Goal: Task Accomplishment & Management: Complete application form

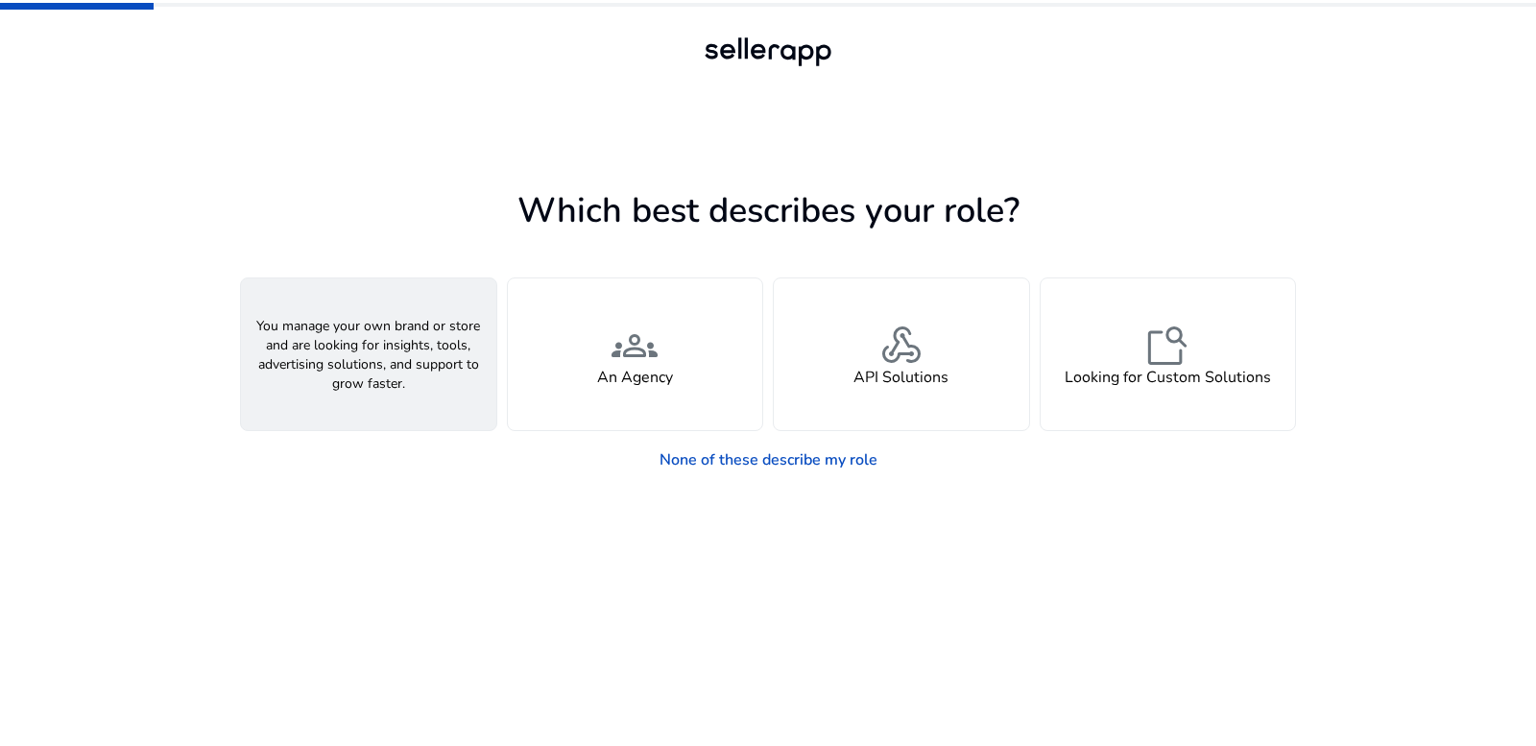
click at [351, 372] on h4 "A Seller" at bounding box center [369, 378] width 58 height 18
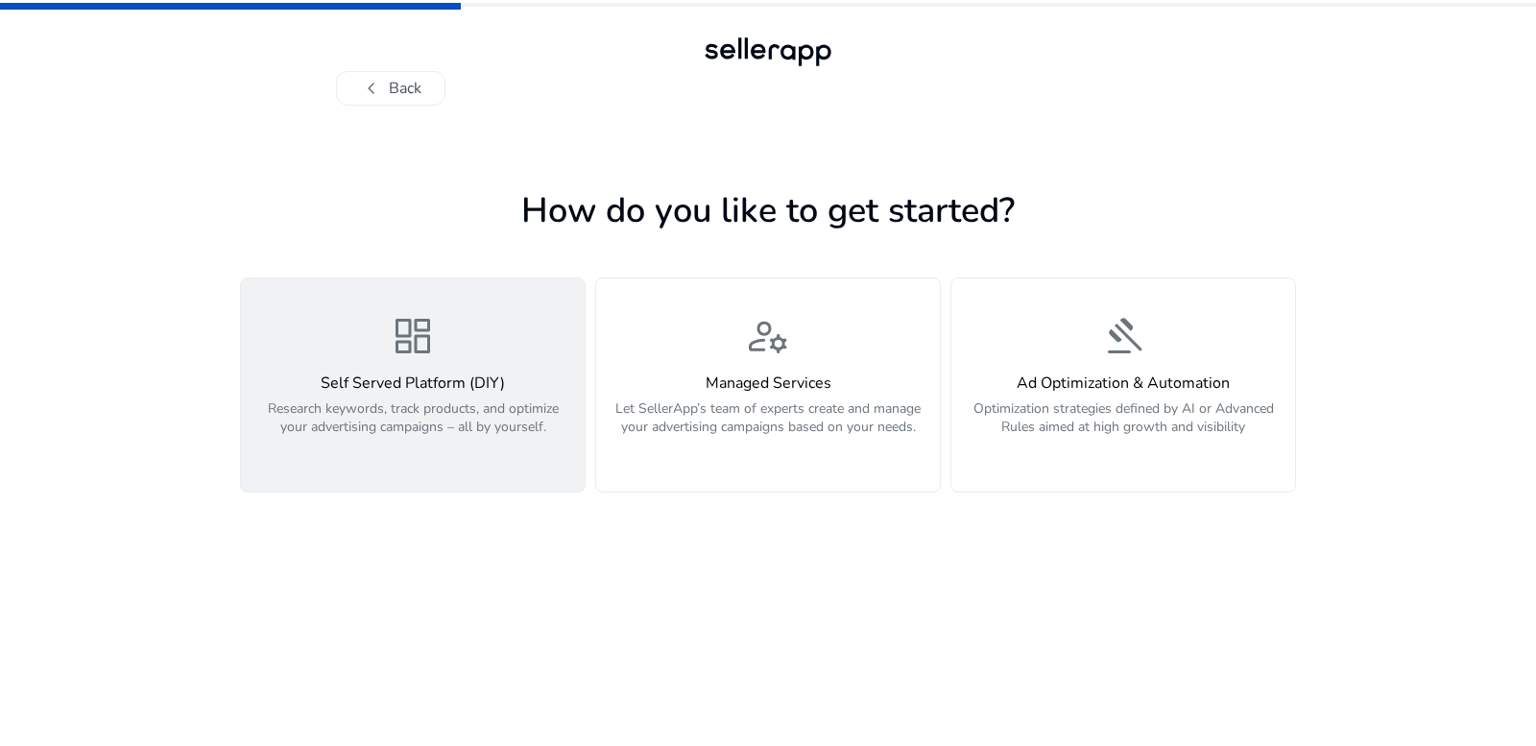
click at [397, 426] on p "Research keywords, track products, and optimize your advertising campaigns – al…" at bounding box center [413, 428] width 321 height 58
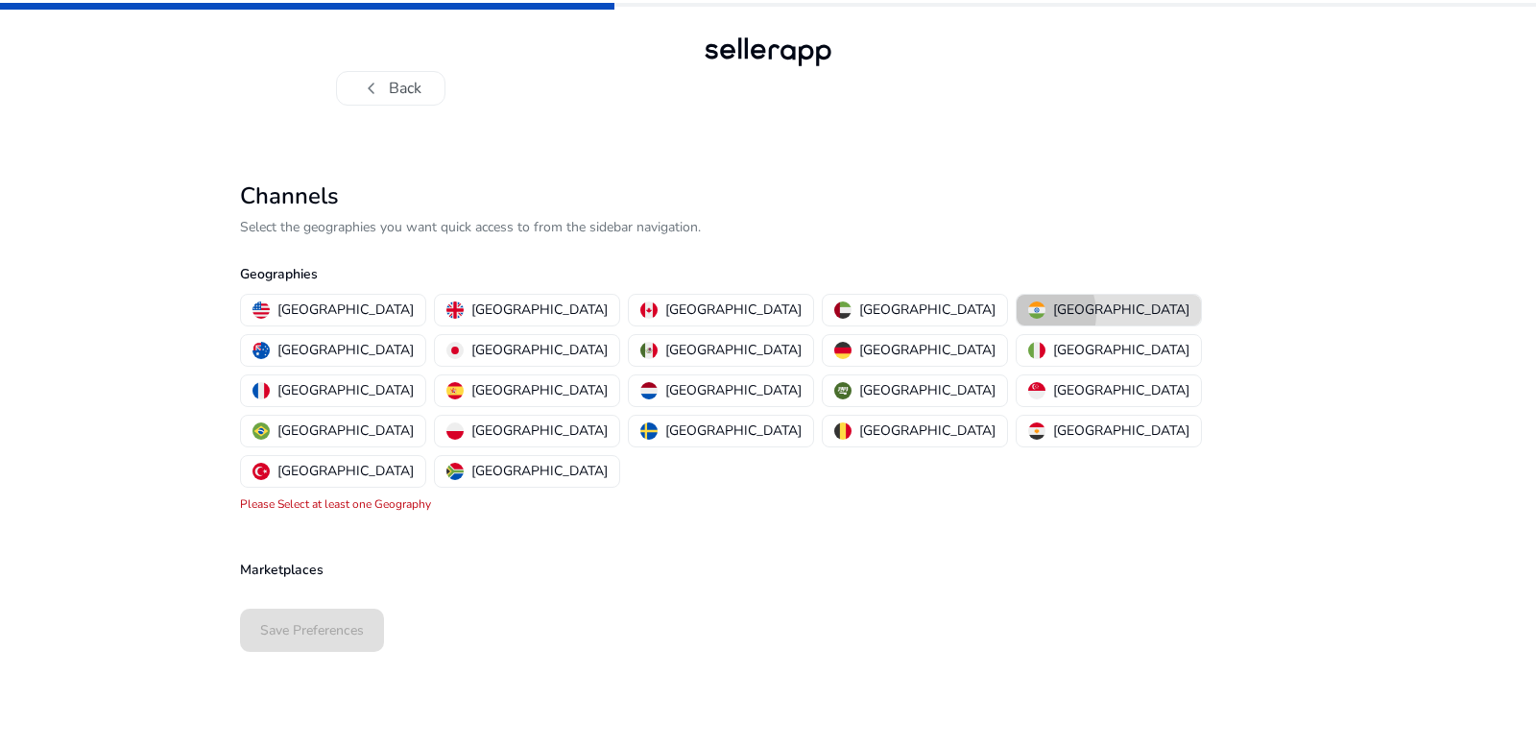
click at [1017, 314] on button "[GEOGRAPHIC_DATA]" at bounding box center [1109, 310] width 184 height 31
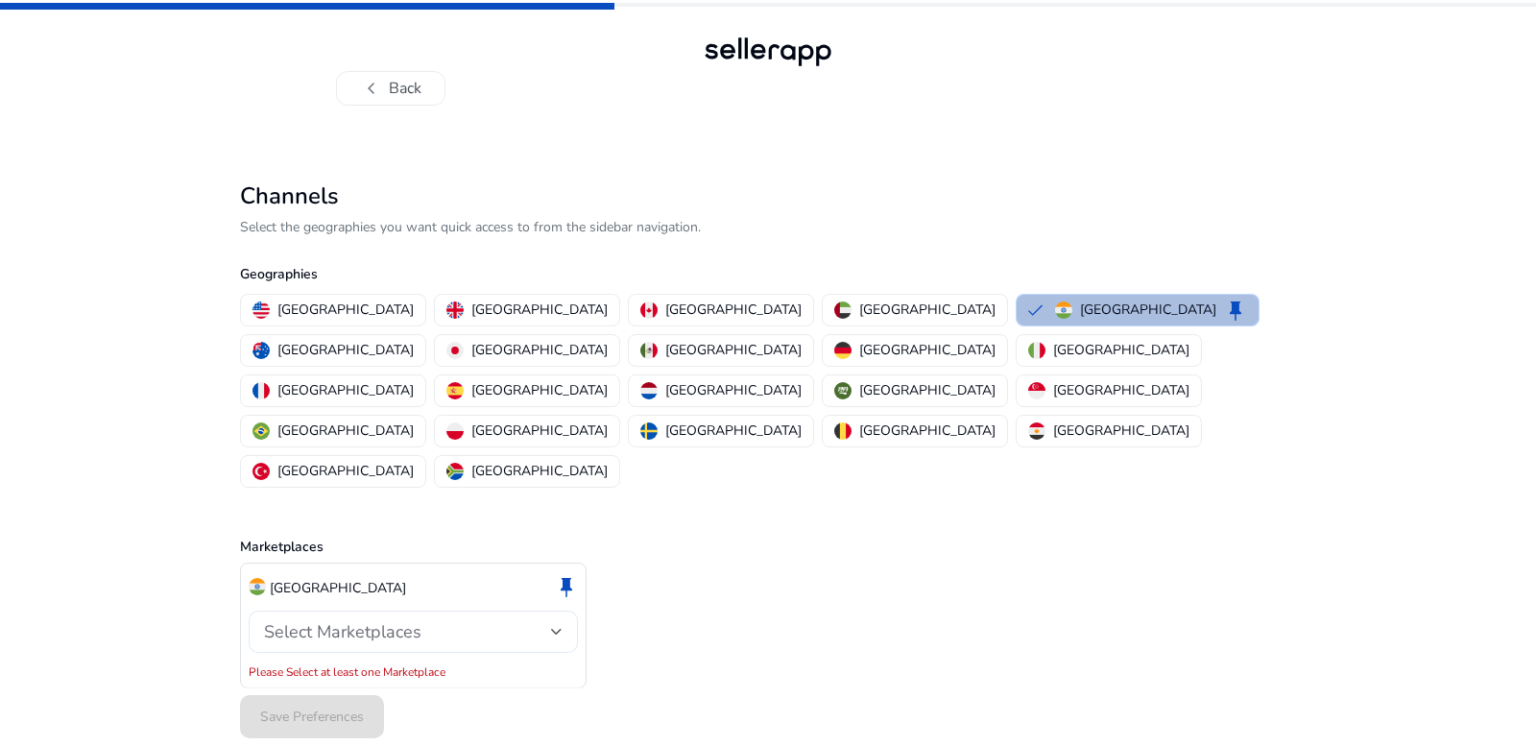
click at [379, 620] on span "Select Marketplaces" at bounding box center [342, 631] width 157 height 23
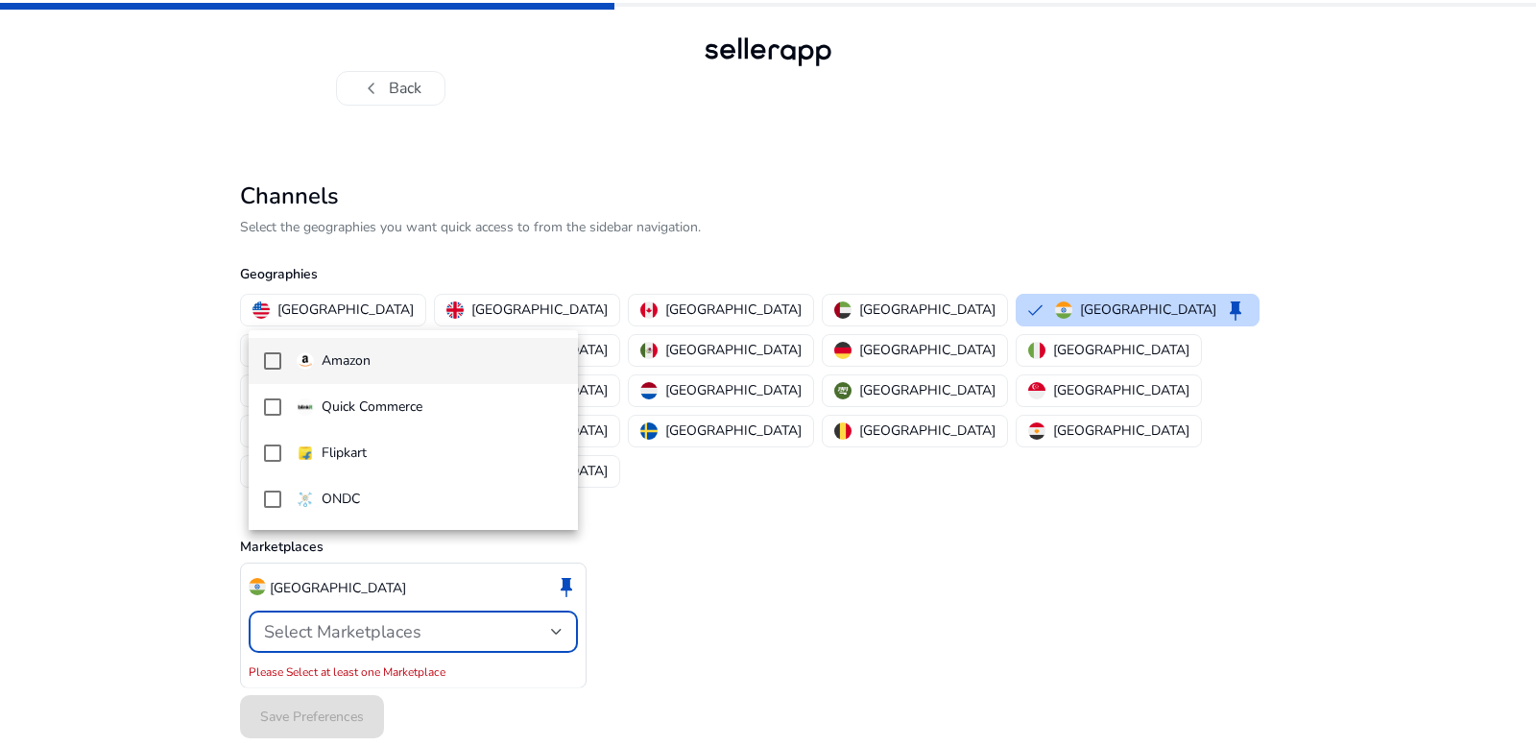
click at [272, 361] on mat-pseudo-checkbox at bounding box center [272, 360] width 17 height 17
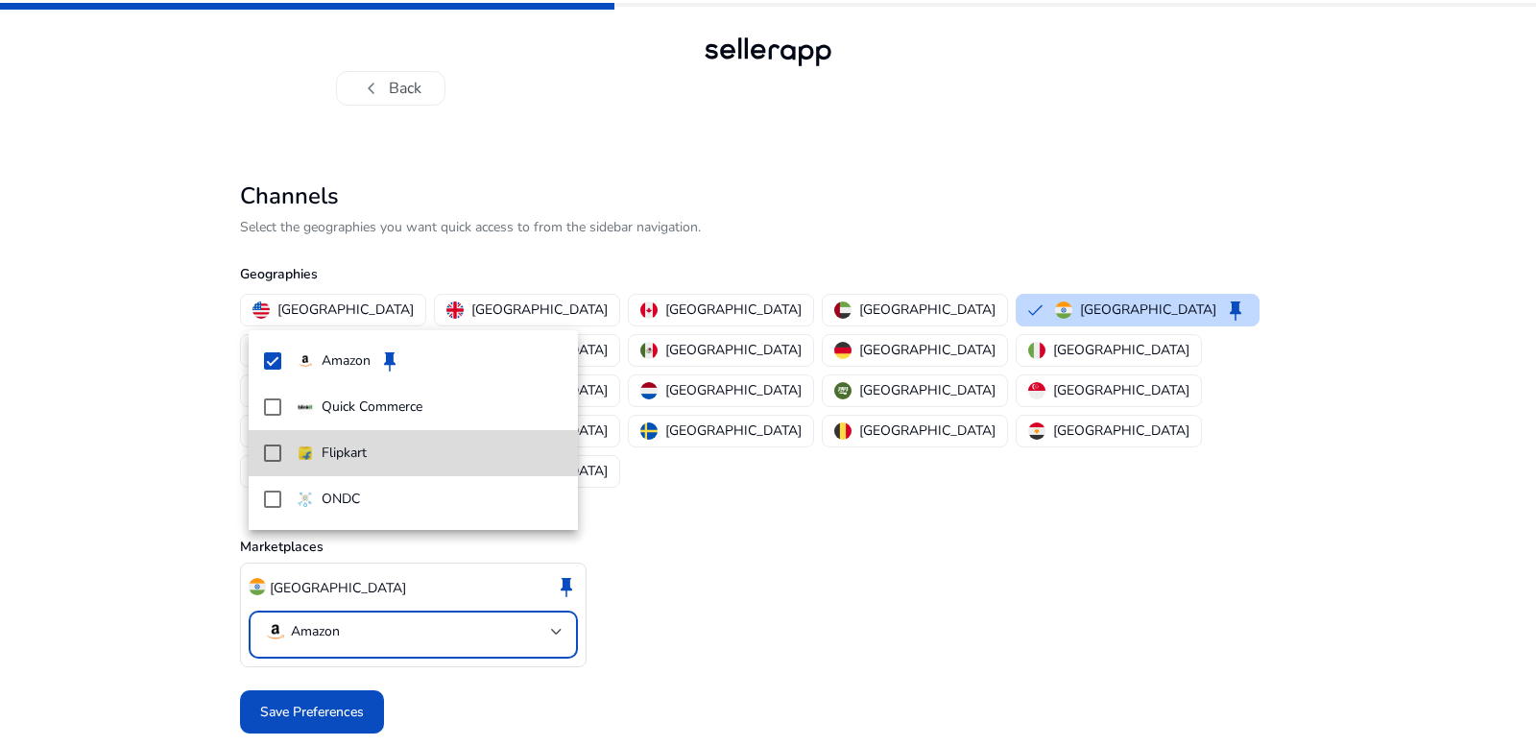
click at [271, 451] on mat-pseudo-checkbox at bounding box center [272, 453] width 17 height 17
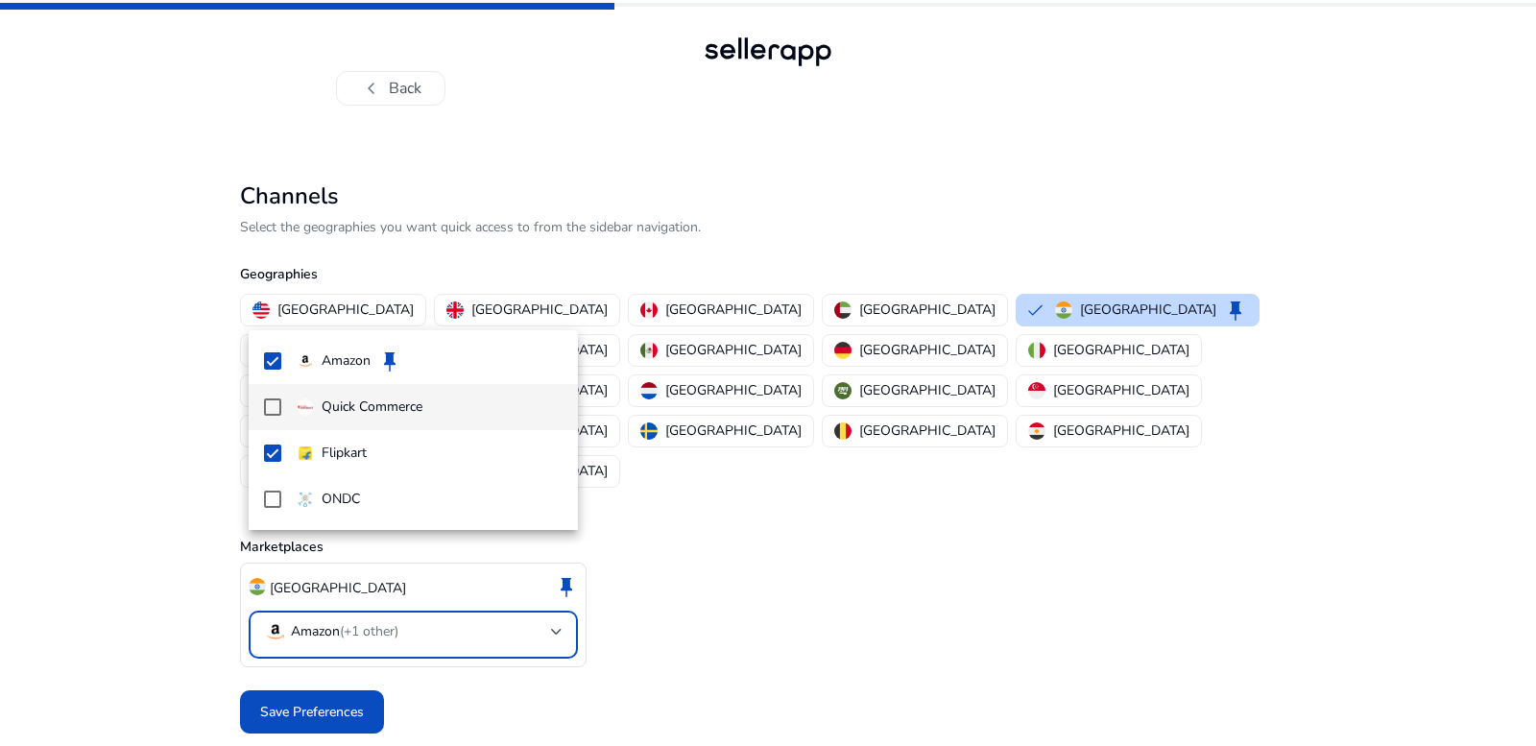
click at [274, 408] on mat-pseudo-checkbox at bounding box center [272, 406] width 17 height 17
click at [272, 408] on mat-pseudo-checkbox at bounding box center [272, 406] width 17 height 17
click at [303, 636] on div at bounding box center [768, 373] width 1536 height 746
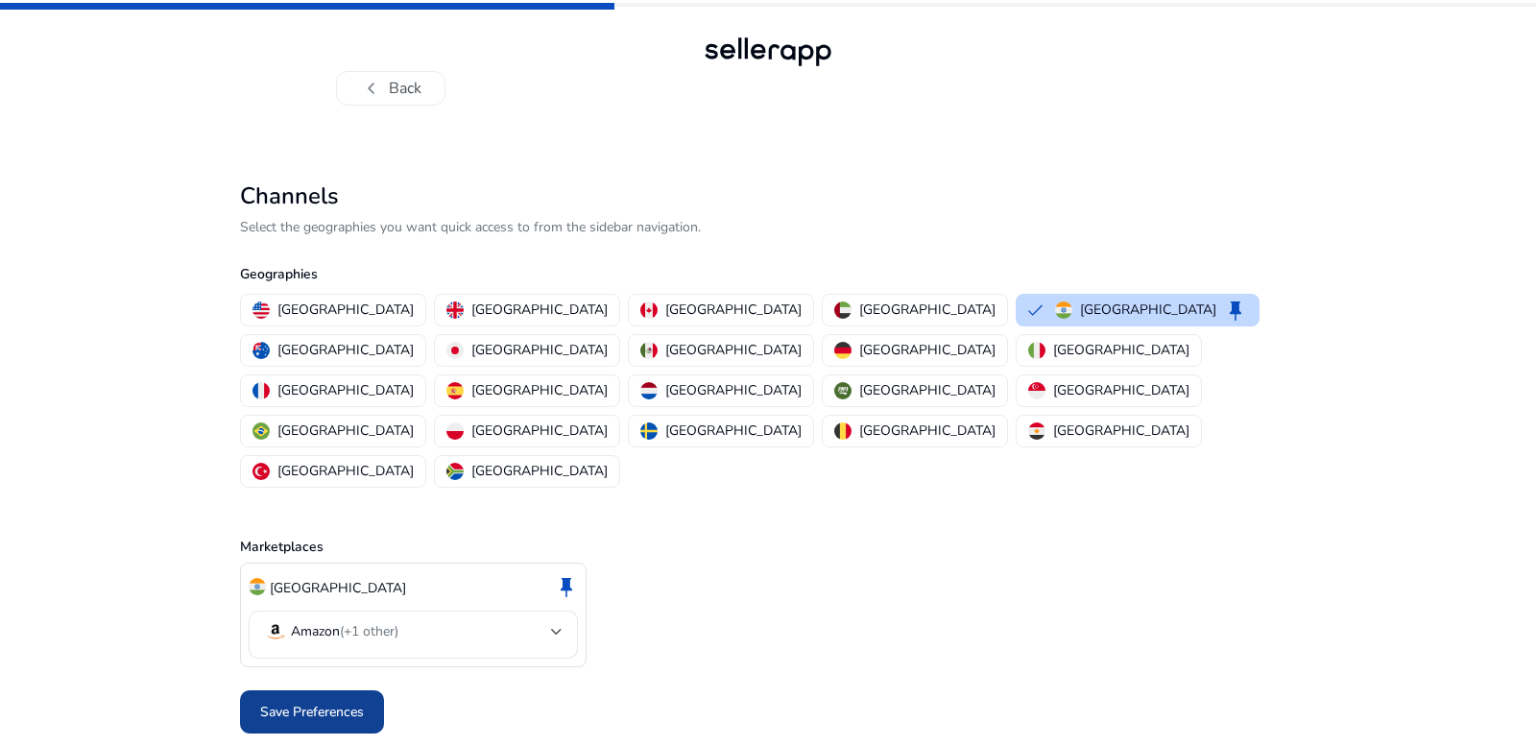
click at [308, 702] on span "Save Preferences" at bounding box center [312, 712] width 104 height 20
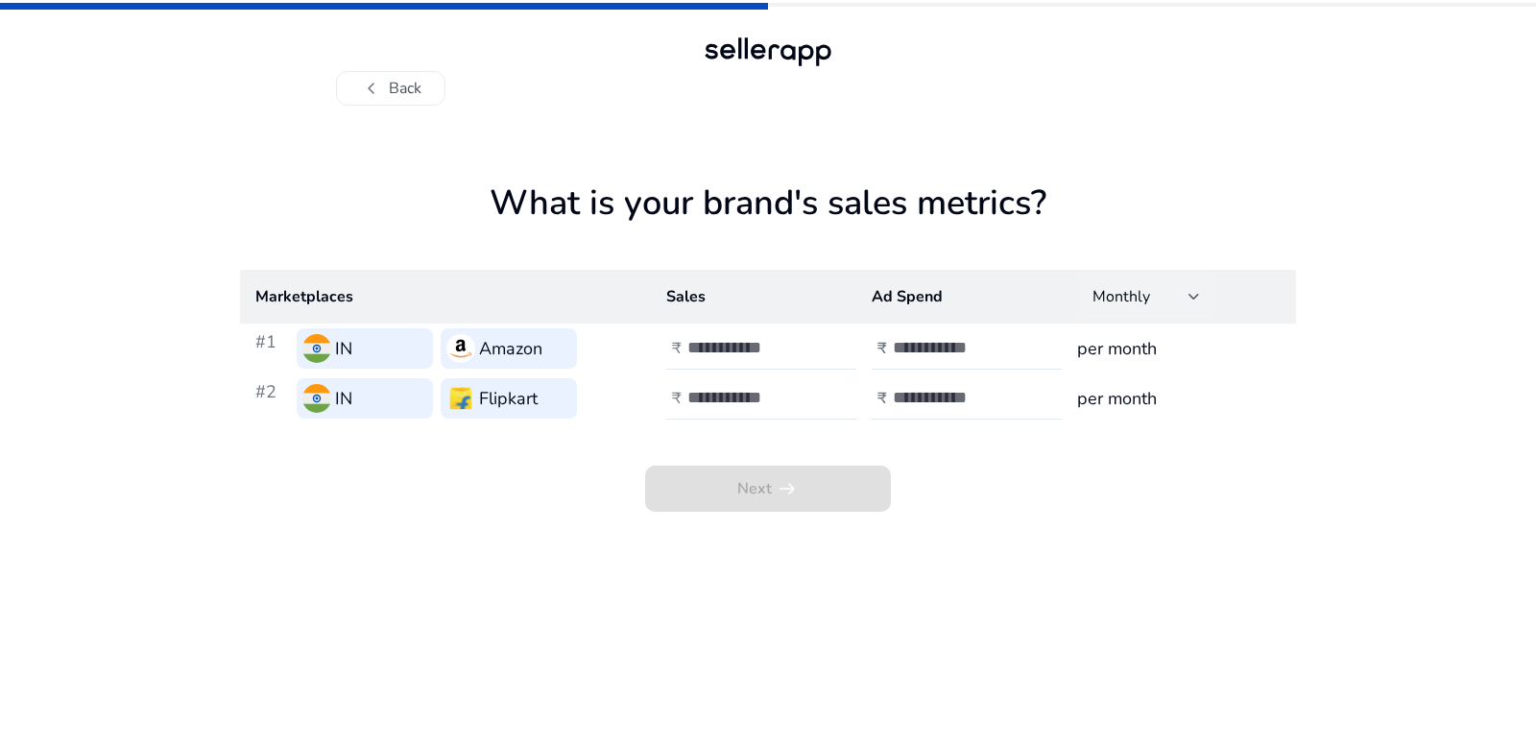
click at [1190, 305] on div at bounding box center [1195, 296] width 12 height 23
click at [1141, 340] on span "Monthly" at bounding box center [1130, 348] width 75 height 21
click at [734, 354] on input "number" at bounding box center [752, 347] width 130 height 21
type input "*"
click at [915, 336] on div at bounding box center [979, 348] width 173 height 42
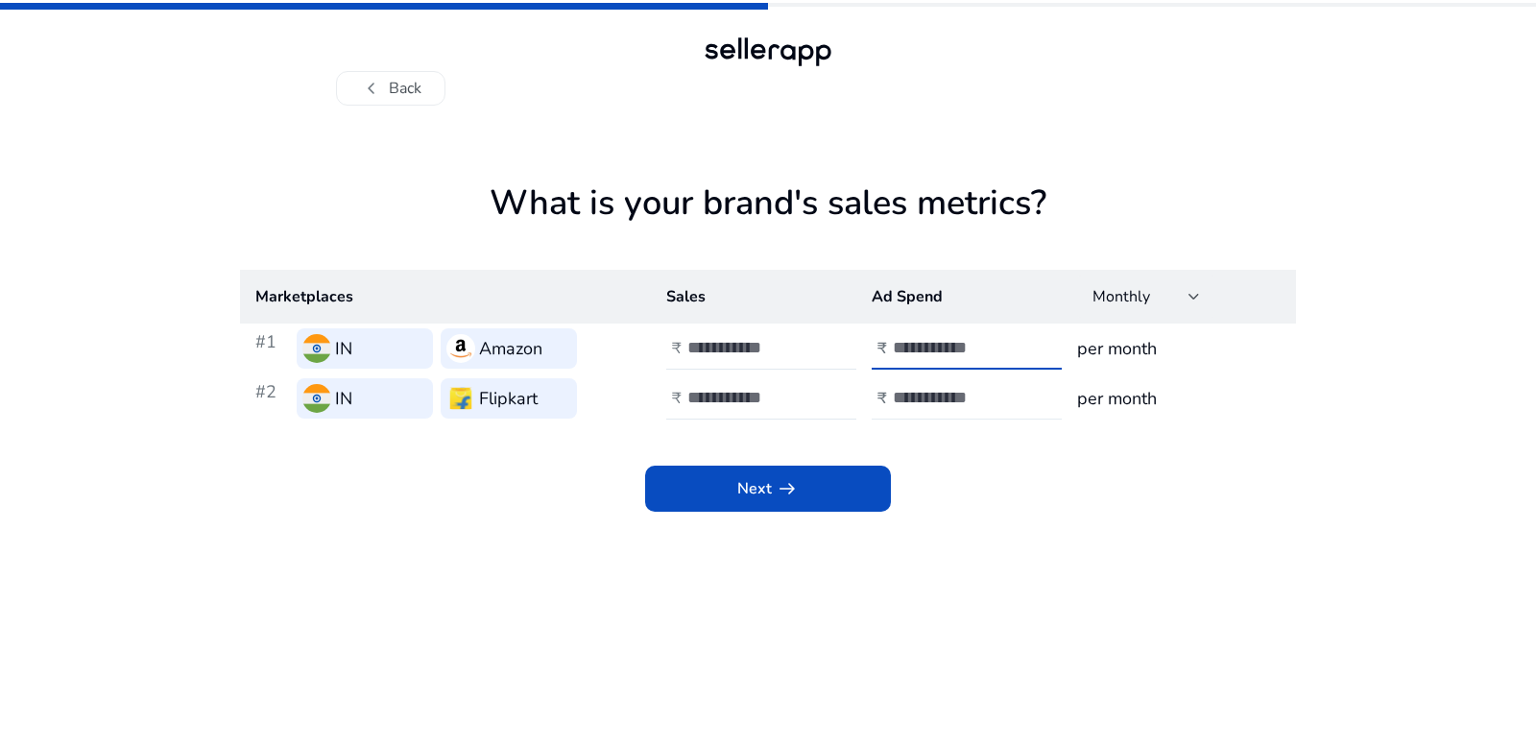
type input "*"
click at [905, 385] on div at bounding box center [979, 398] width 173 height 42
type input "*"
click at [729, 403] on input "number" at bounding box center [752, 397] width 130 height 21
type input "*"
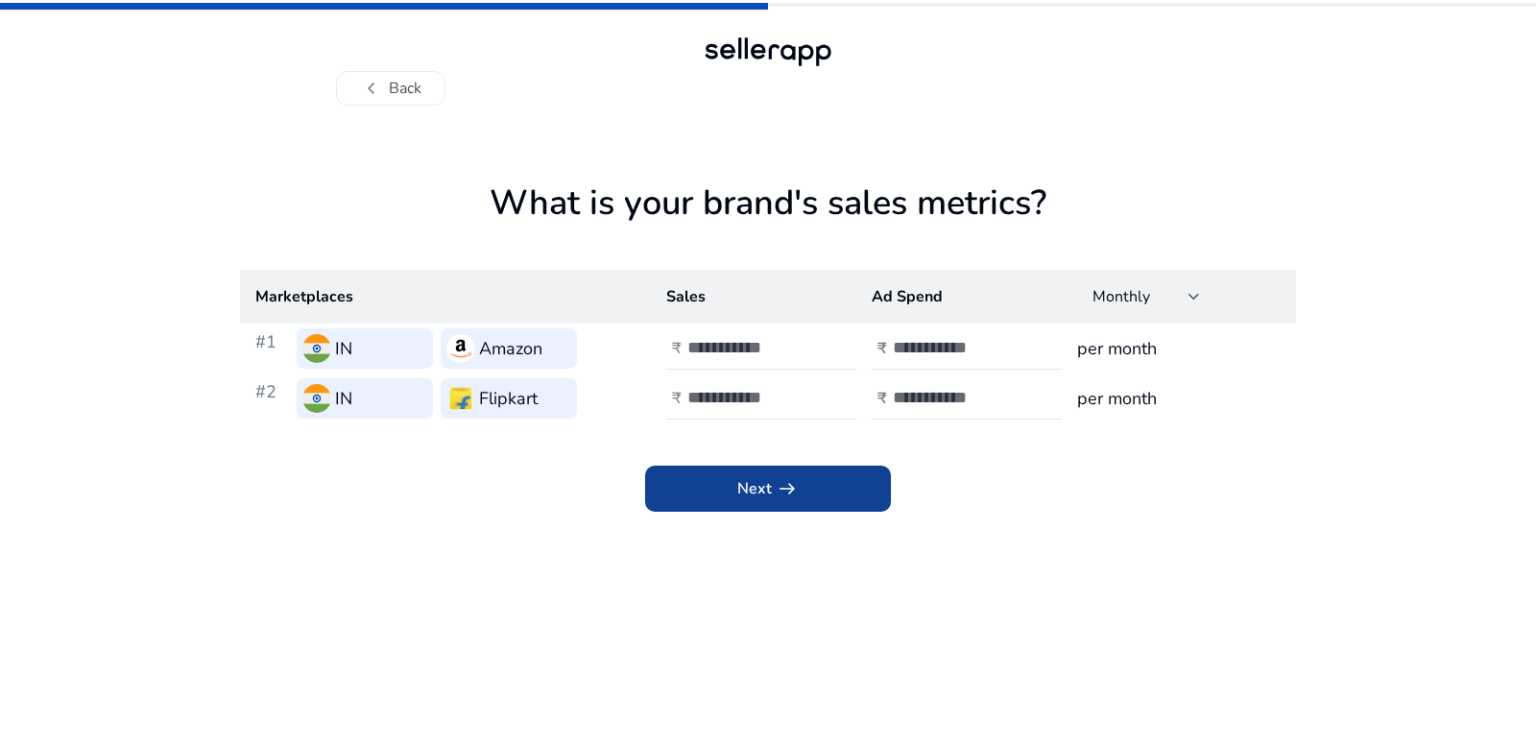
drag, startPoint x: 530, startPoint y: 482, endPoint x: 686, endPoint y: 472, distance: 155.8
click at [547, 487] on div "Next arrow_right_alt" at bounding box center [768, 467] width 1056 height 88
click at [697, 472] on span at bounding box center [768, 489] width 246 height 46
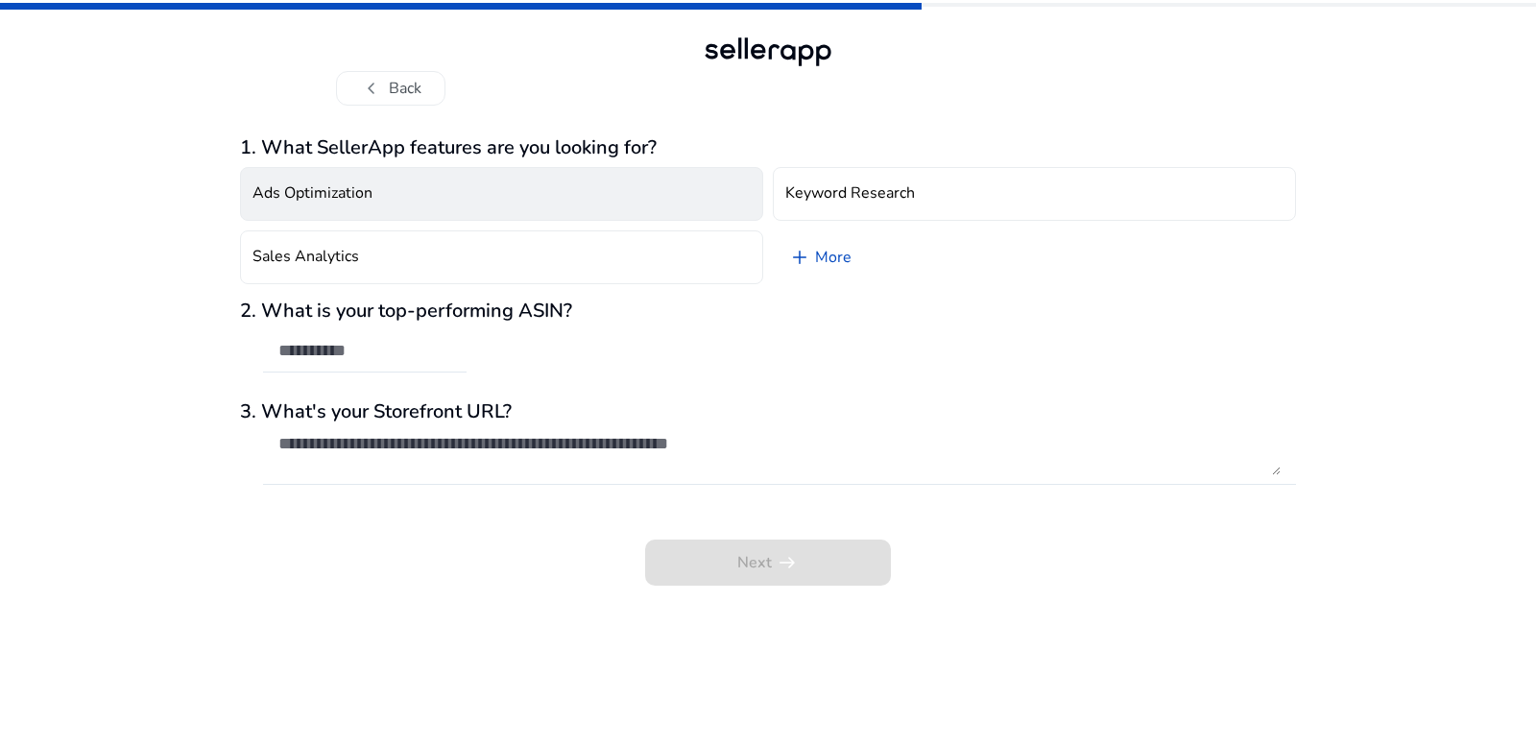
click at [692, 186] on button "Ads Optimization" at bounding box center [501, 194] width 523 height 54
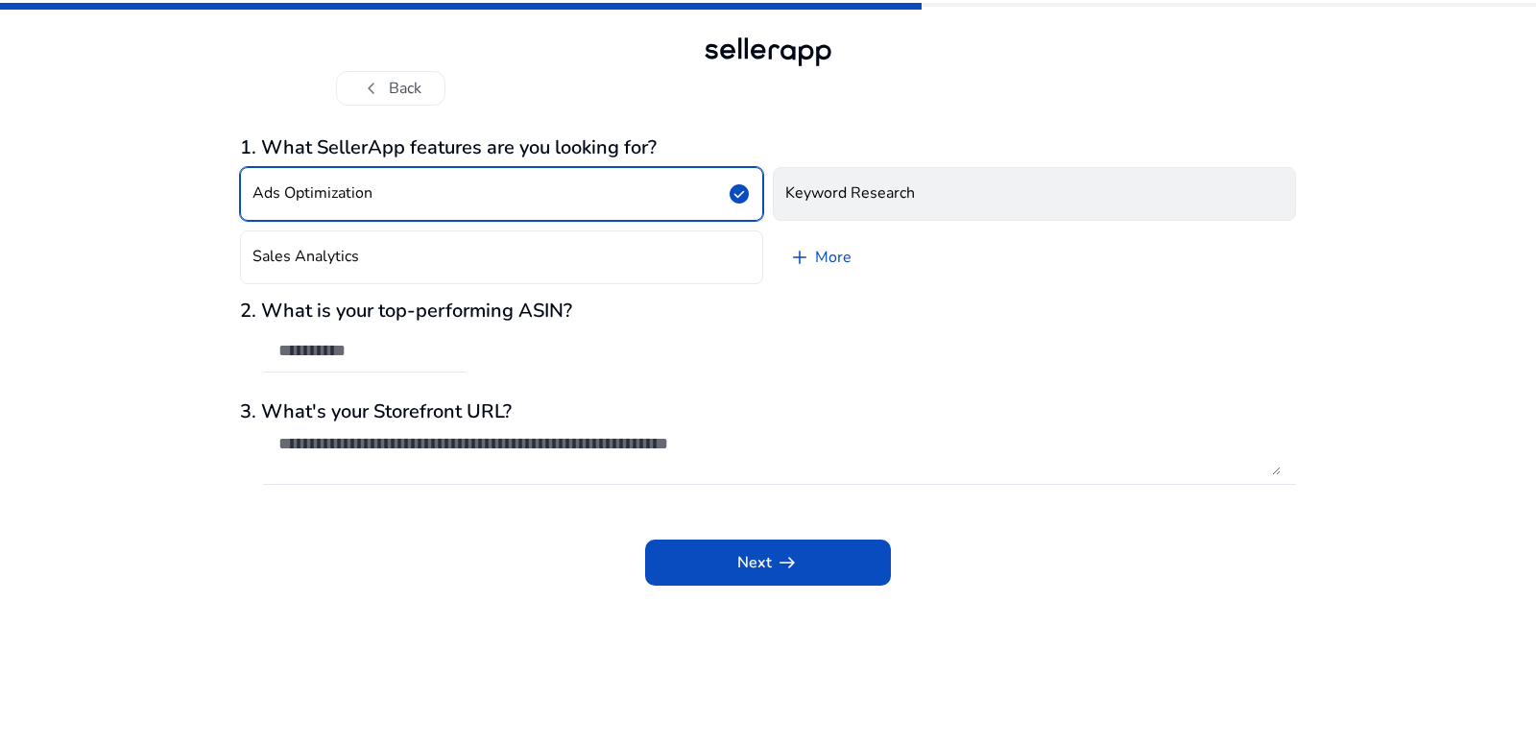
click at [854, 208] on button "Keyword Research" at bounding box center [1034, 194] width 523 height 54
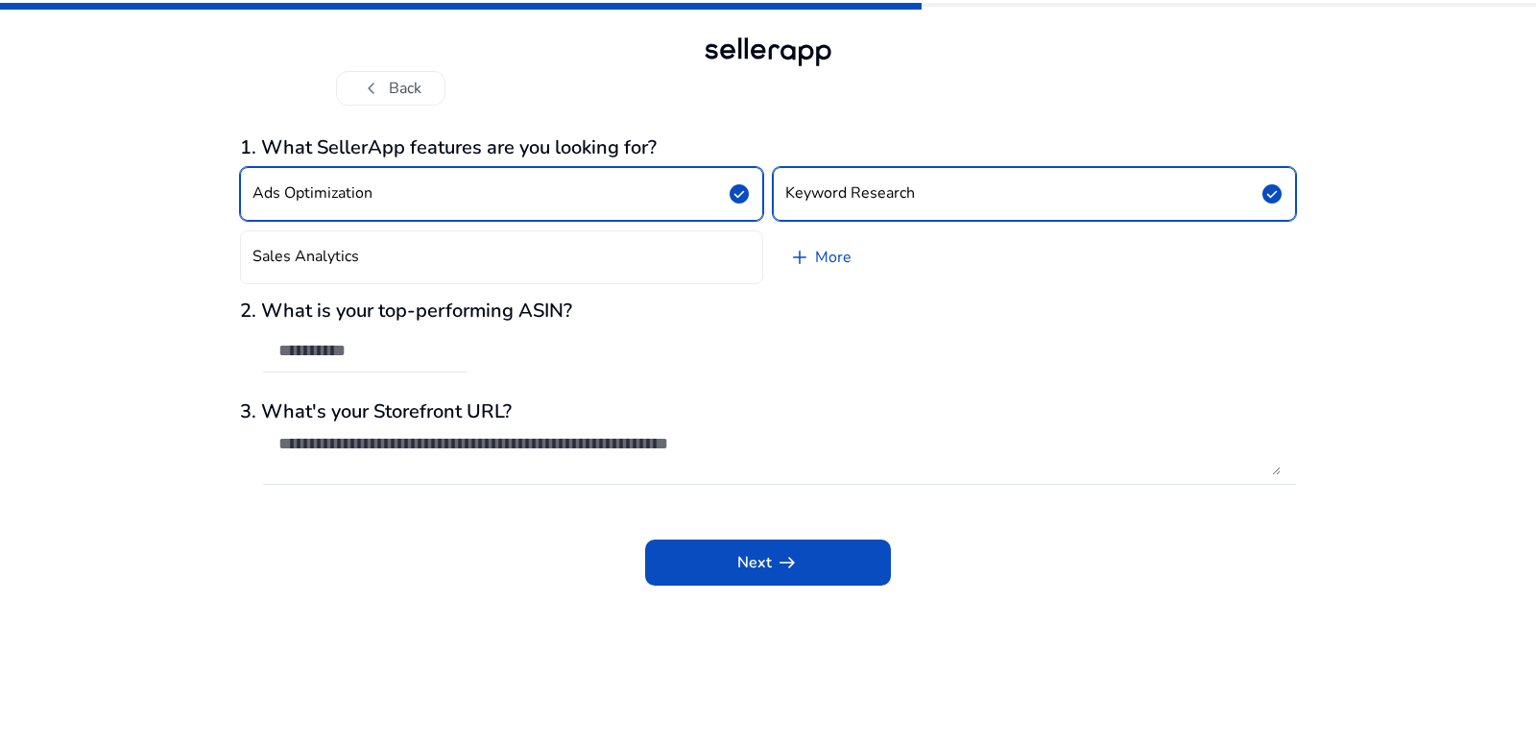
click at [690, 180] on button "Ads Optimization check_circle" at bounding box center [501, 194] width 523 height 54
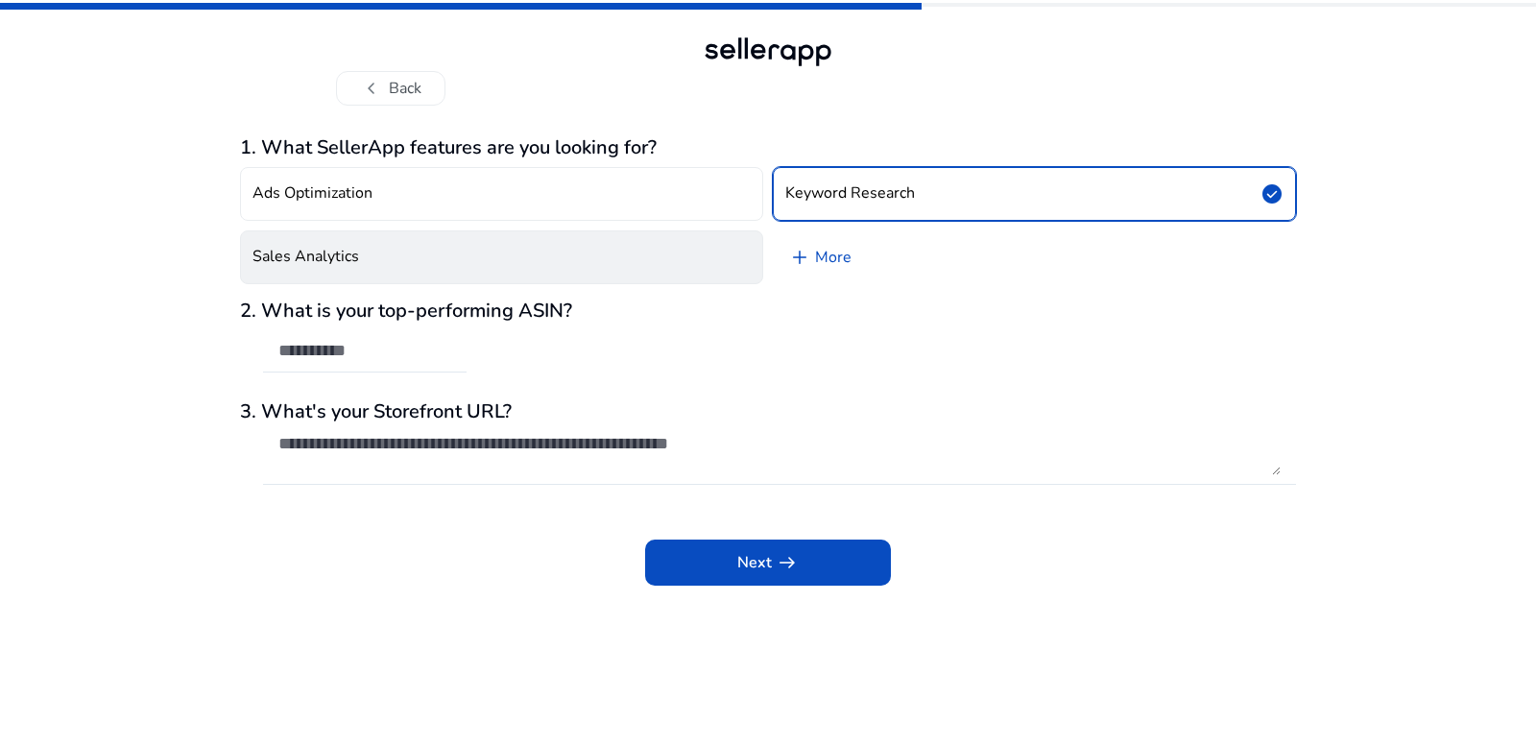
click at [686, 258] on button "Sales Analytics" at bounding box center [501, 257] width 523 height 54
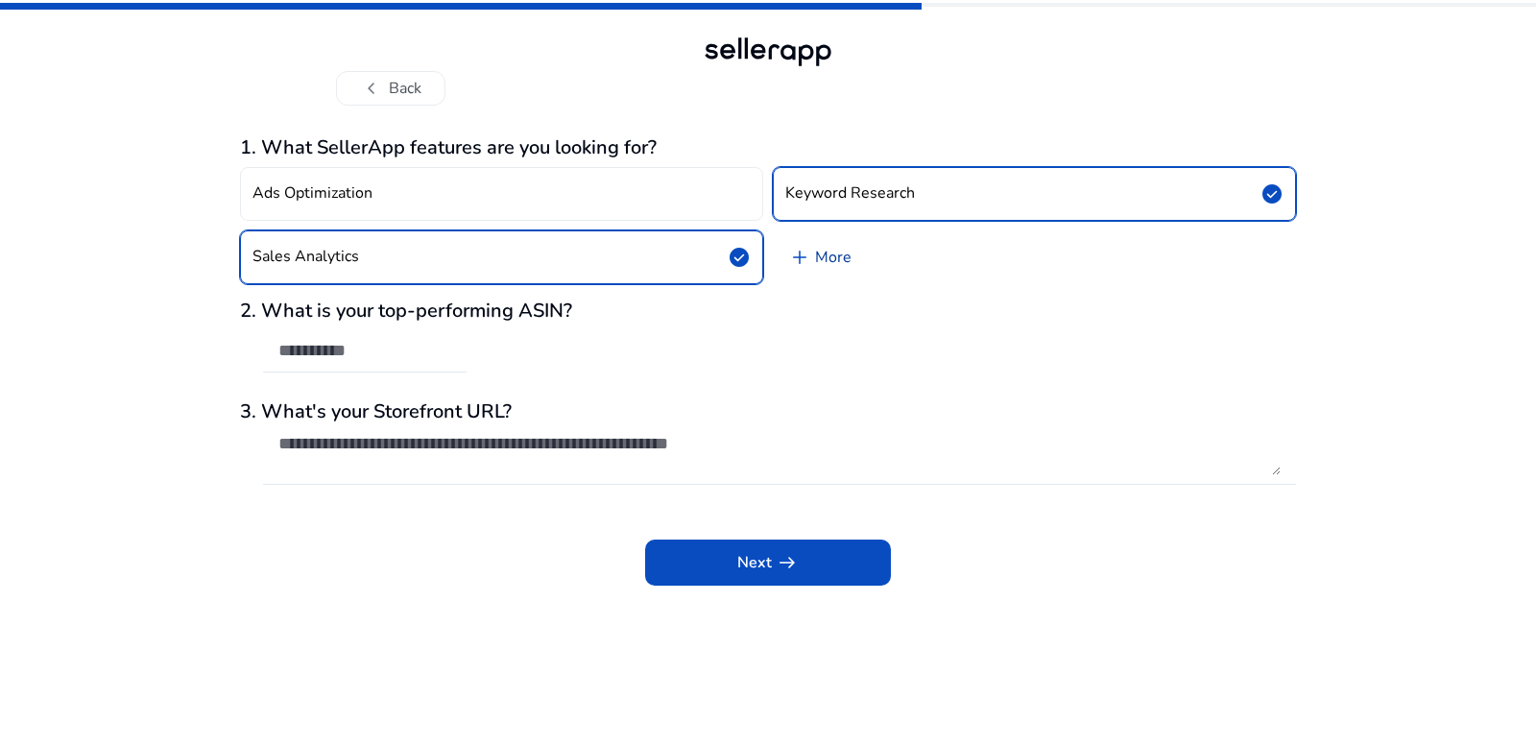
click at [845, 255] on link "add More" at bounding box center [820, 257] width 94 height 54
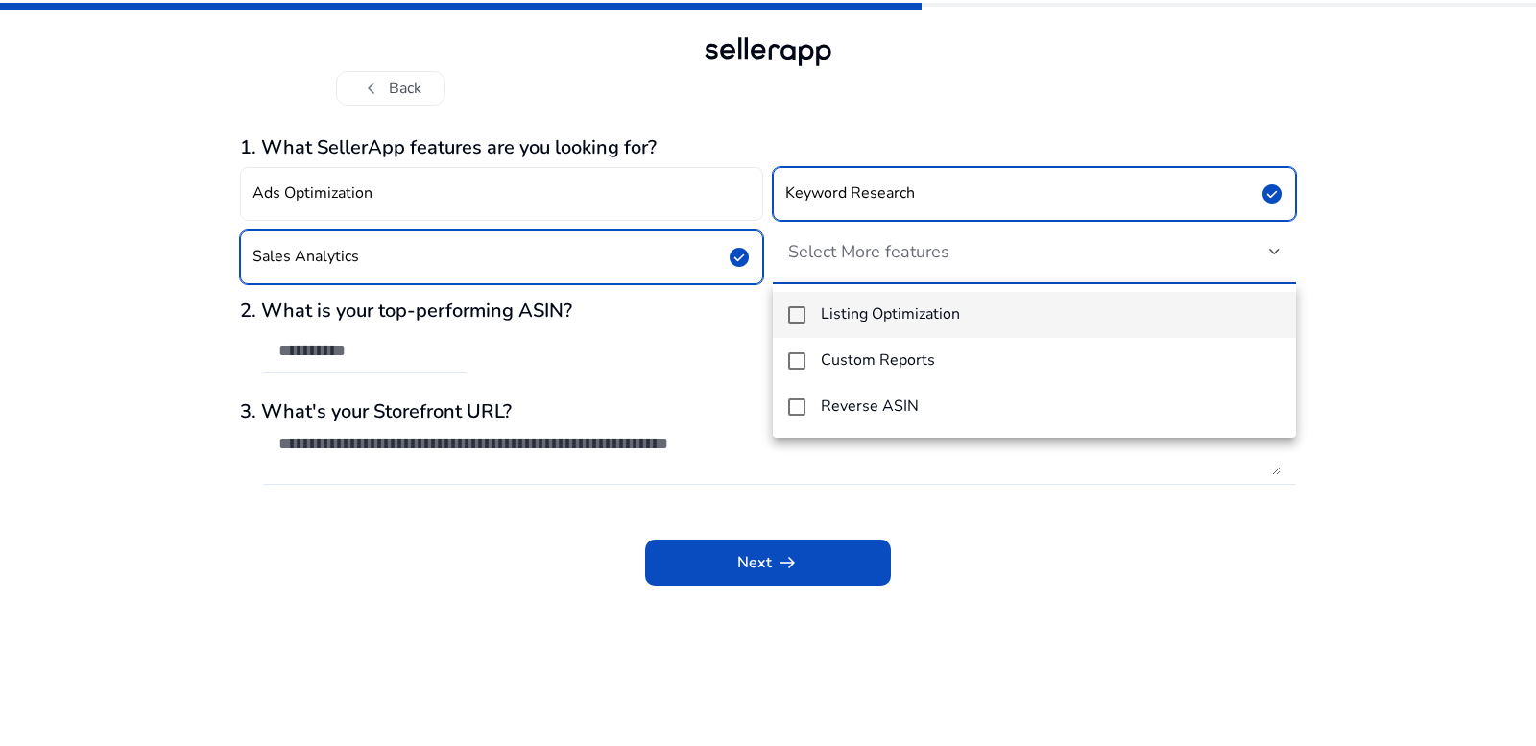
click at [801, 317] on mat-pseudo-checkbox at bounding box center [796, 314] width 17 height 17
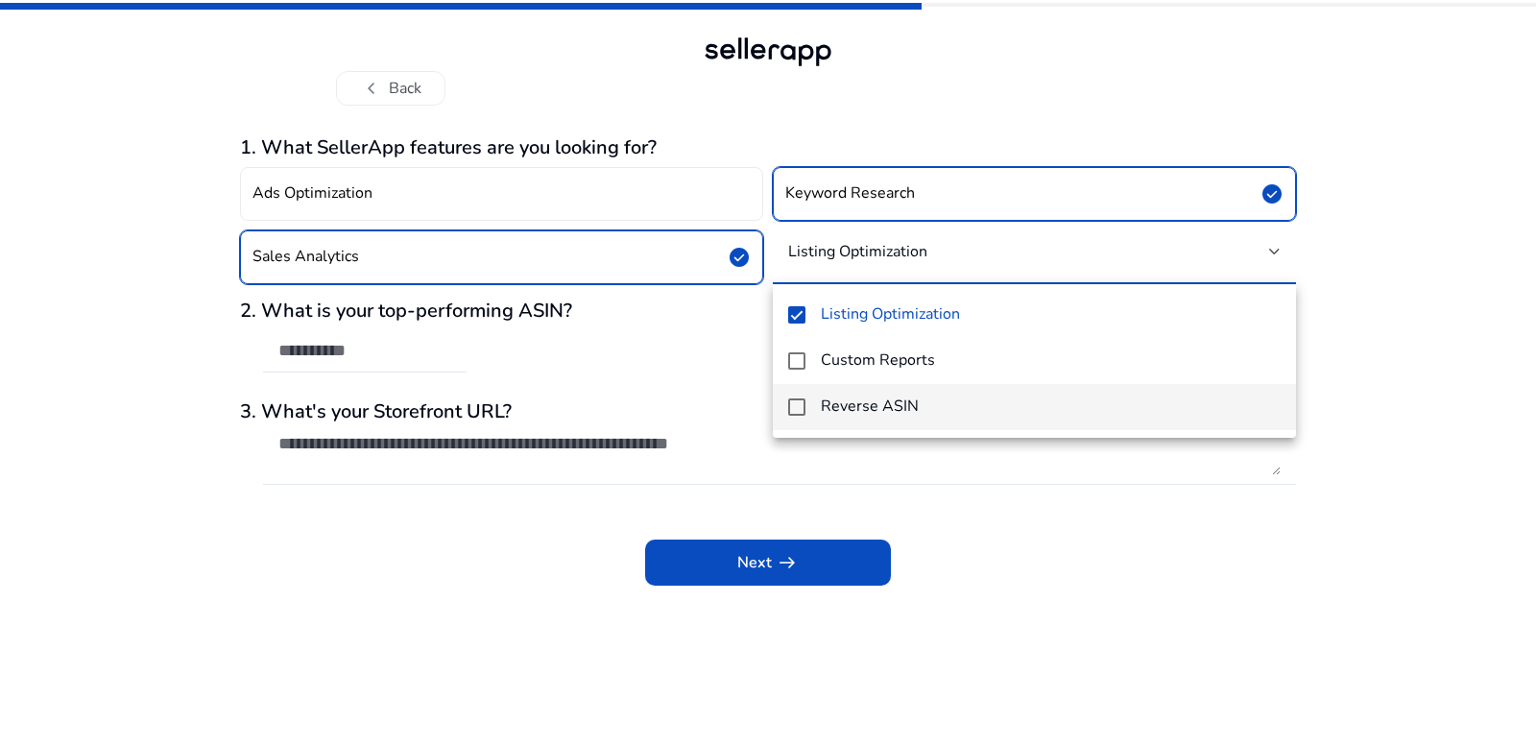
click at [801, 404] on mat-pseudo-checkbox at bounding box center [796, 406] width 17 height 17
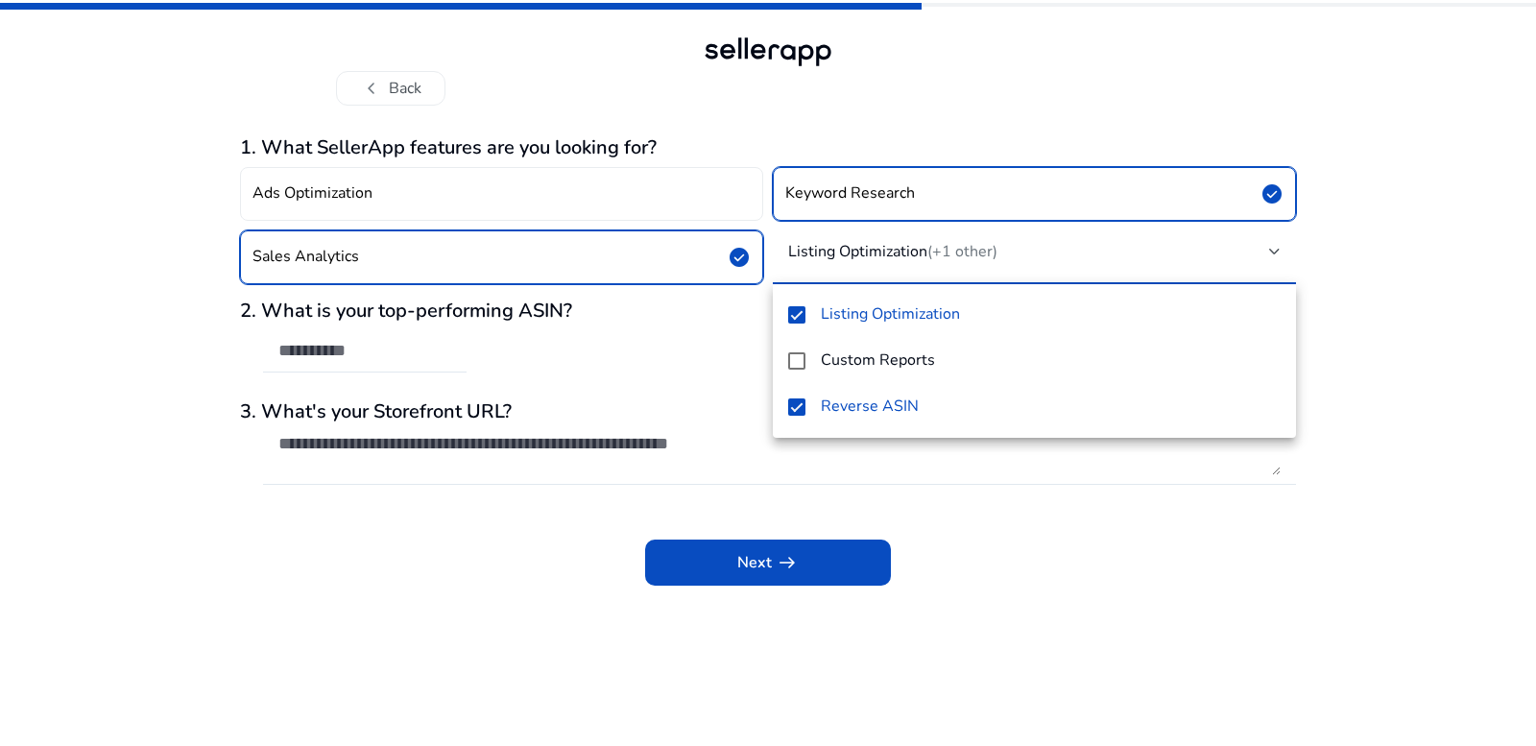
click at [724, 304] on div at bounding box center [768, 373] width 1536 height 746
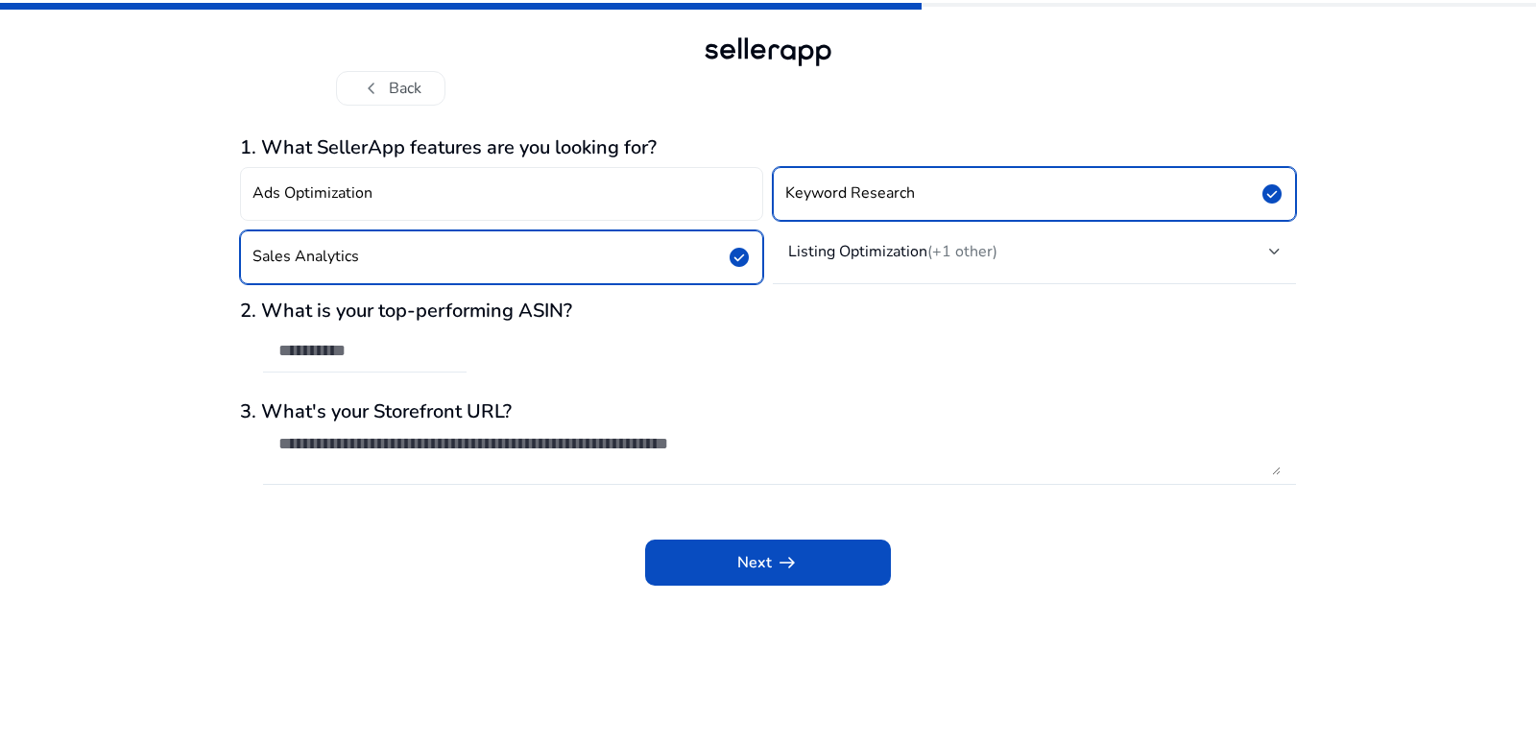
click at [328, 353] on input "text" at bounding box center [364, 350] width 173 height 21
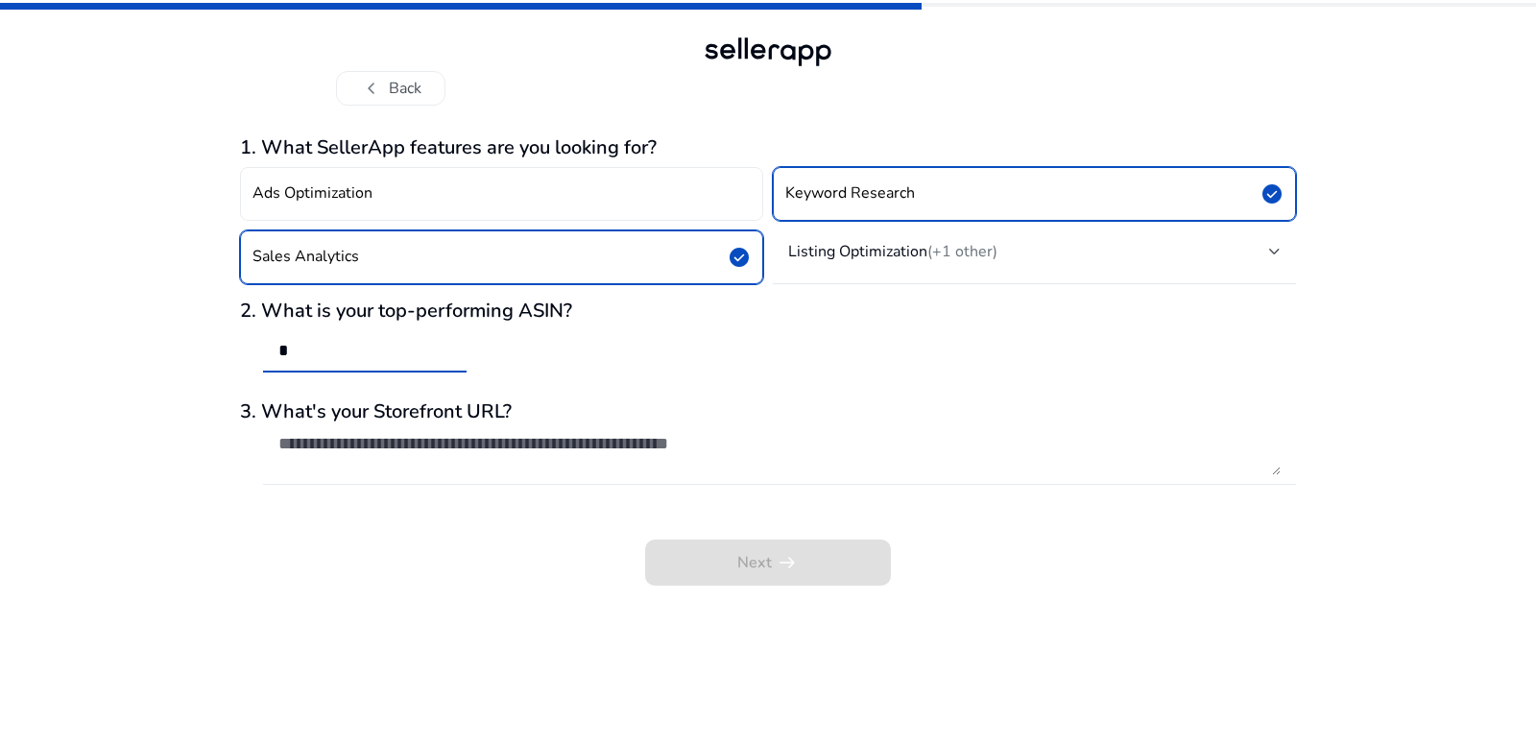
type input "*"
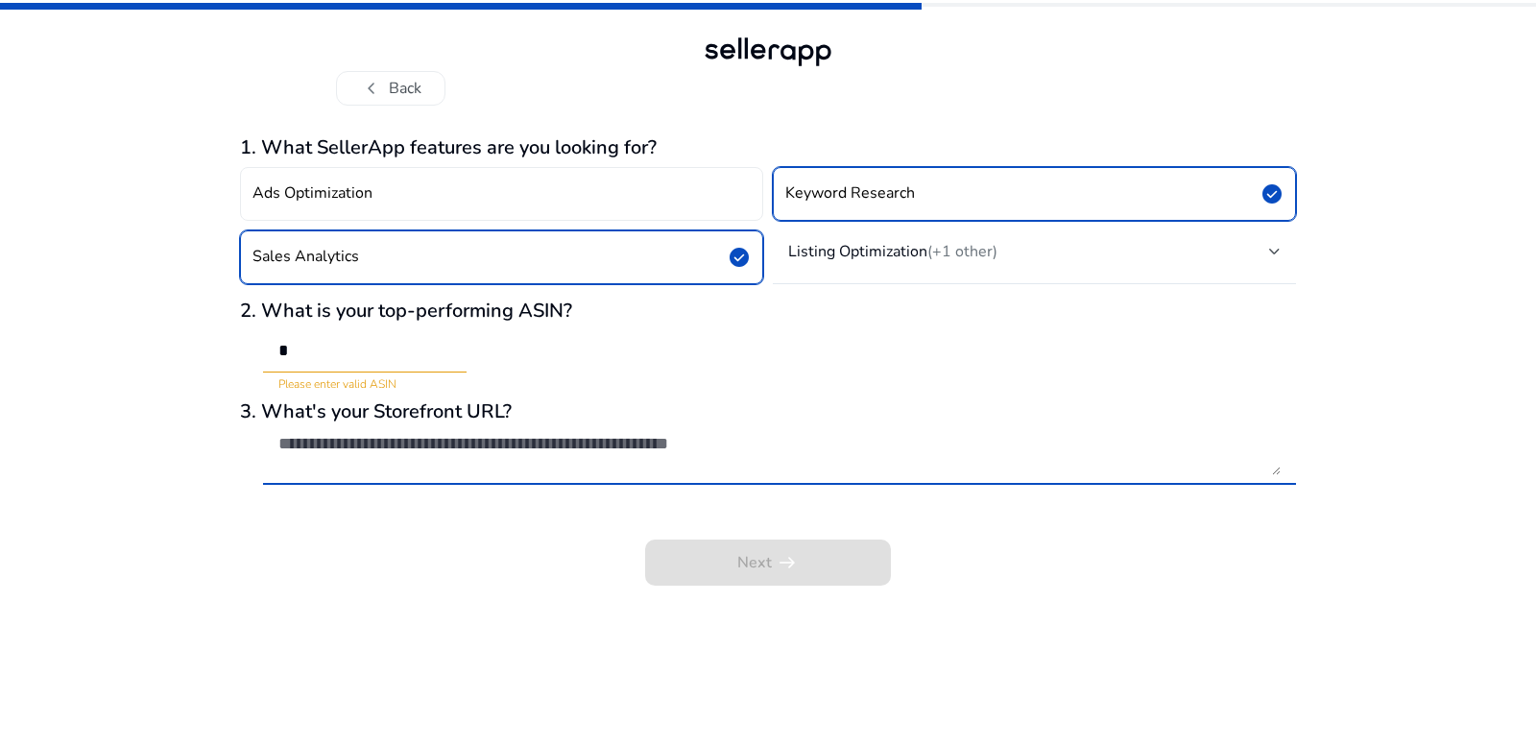
click at [342, 441] on textarea at bounding box center [779, 454] width 1002 height 42
click at [328, 355] on input "*" at bounding box center [364, 350] width 173 height 21
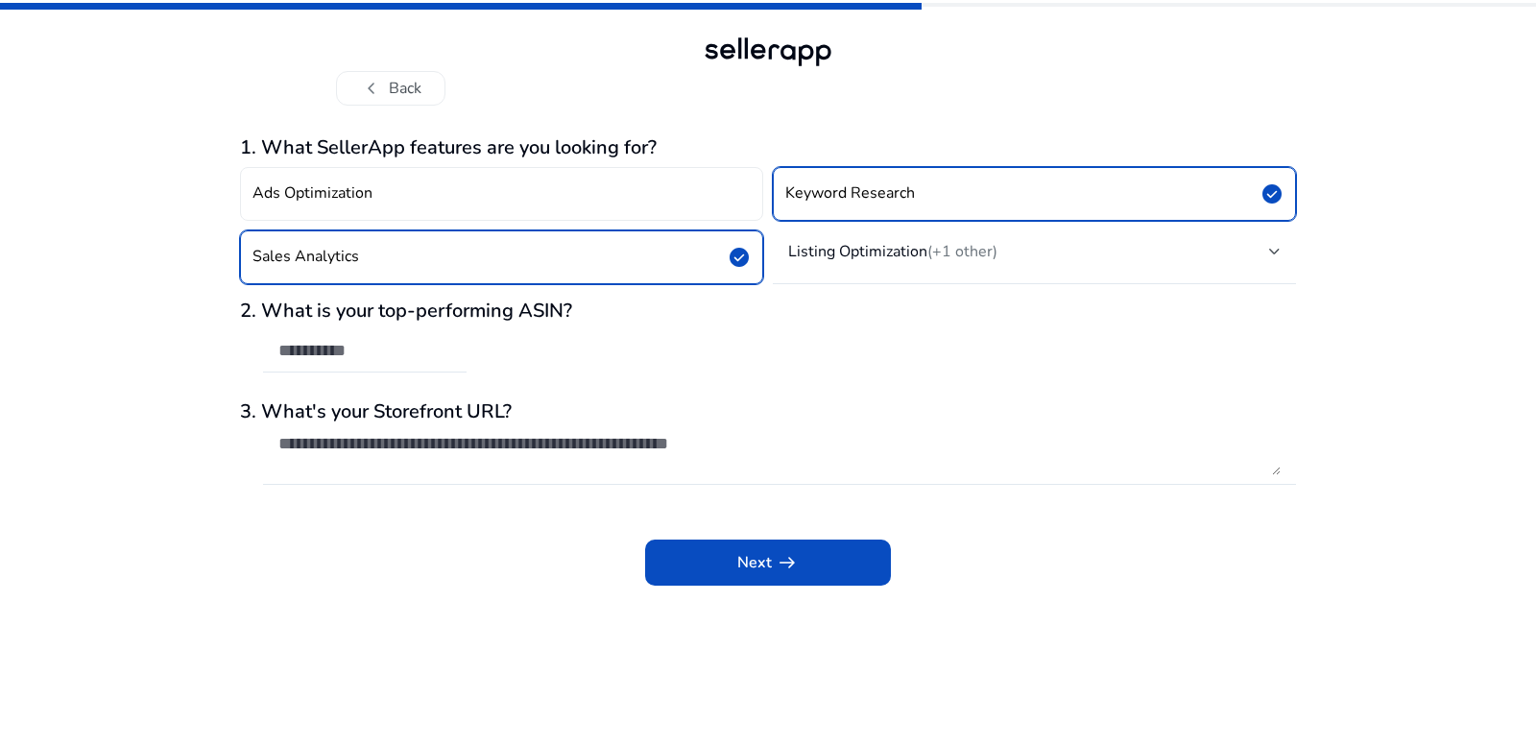
click at [339, 533] on div "Next arrow_right_alt" at bounding box center [768, 549] width 1056 height 73
click at [834, 567] on span at bounding box center [768, 563] width 246 height 46
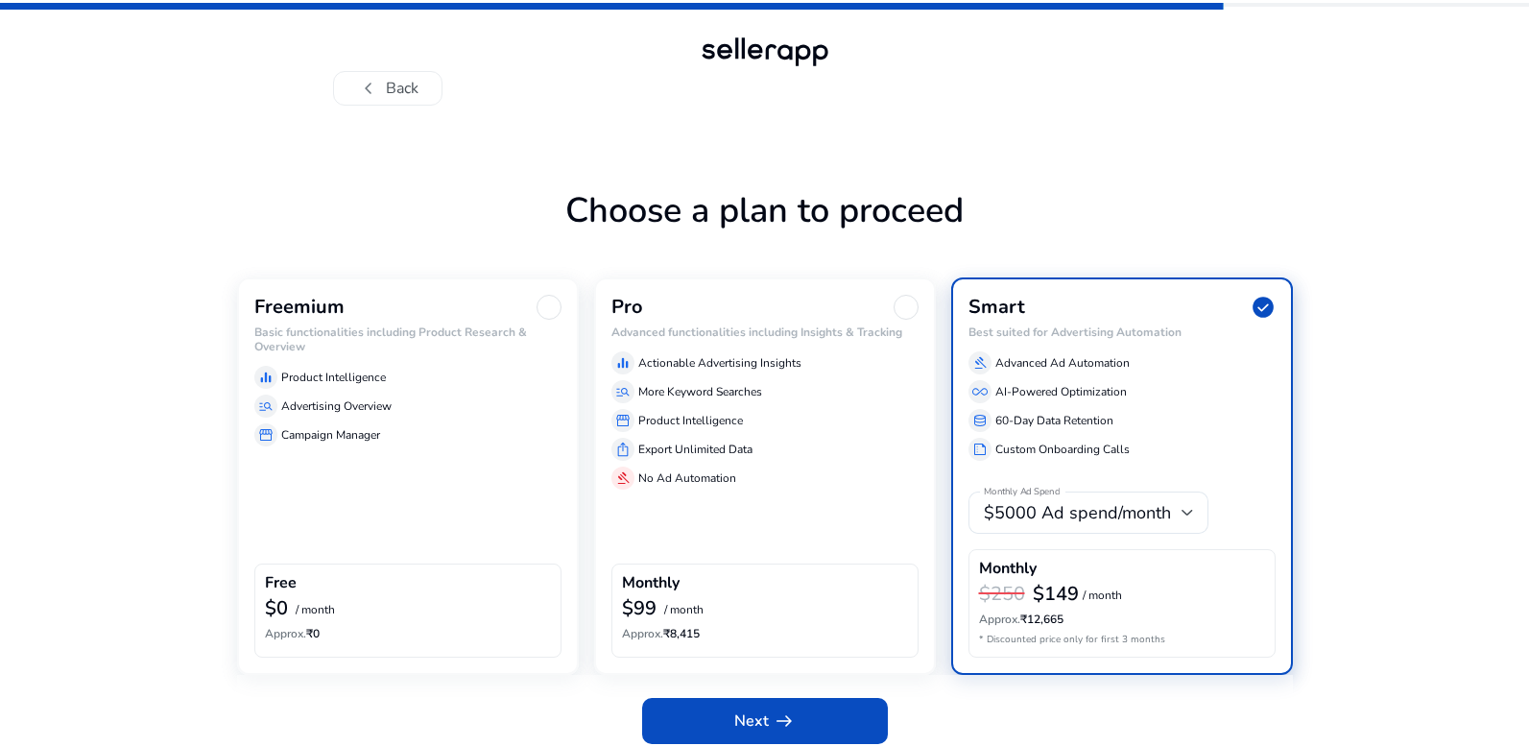
click at [417, 455] on div "Freemium Basic functionalities including Product Research & Overview equalizer …" at bounding box center [408, 475] width 342 height 397
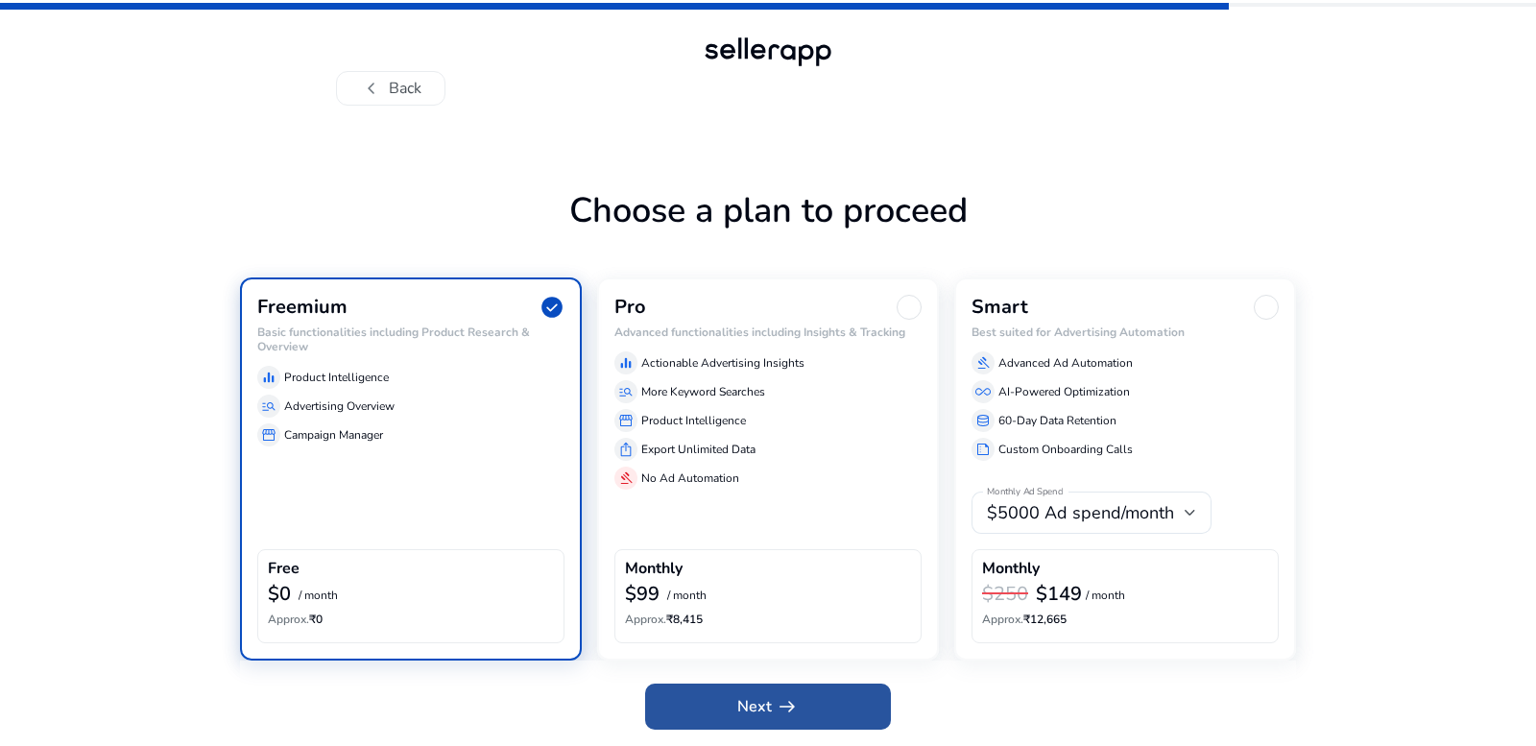
click at [712, 707] on span at bounding box center [768, 707] width 246 height 46
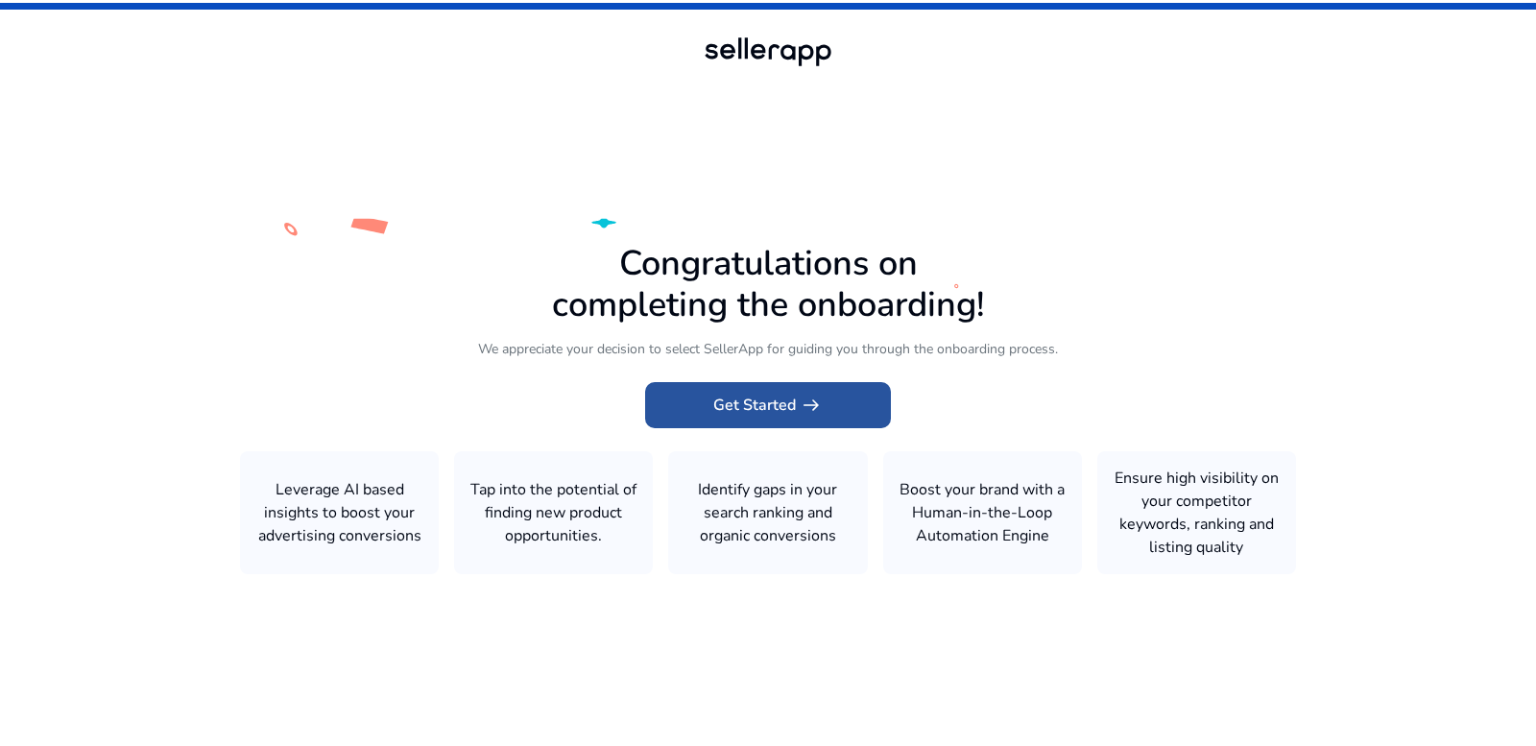
click at [738, 407] on span "Get Started arrow_right_alt" at bounding box center [767, 405] width 109 height 23
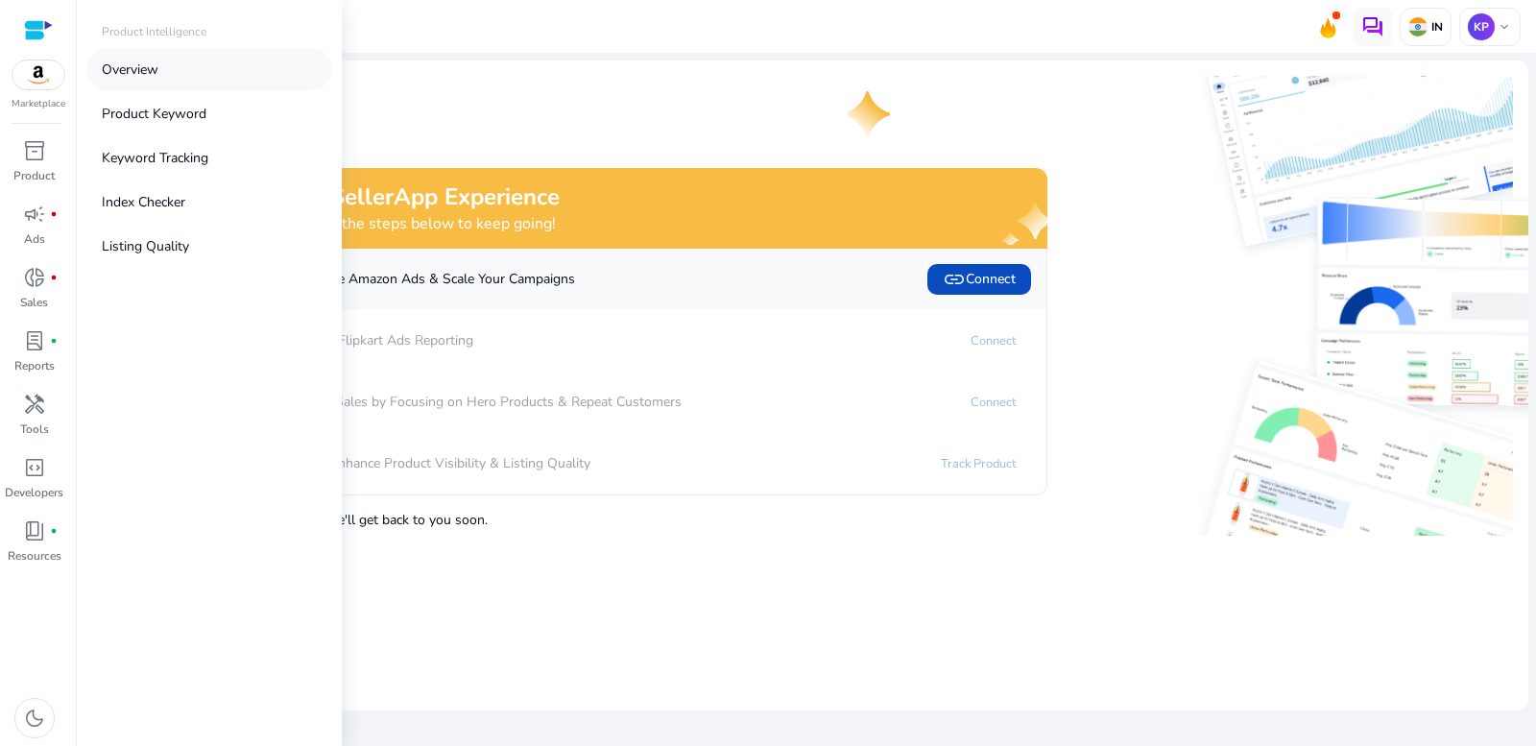
click at [174, 60] on link "Overview" at bounding box center [209, 69] width 246 height 43
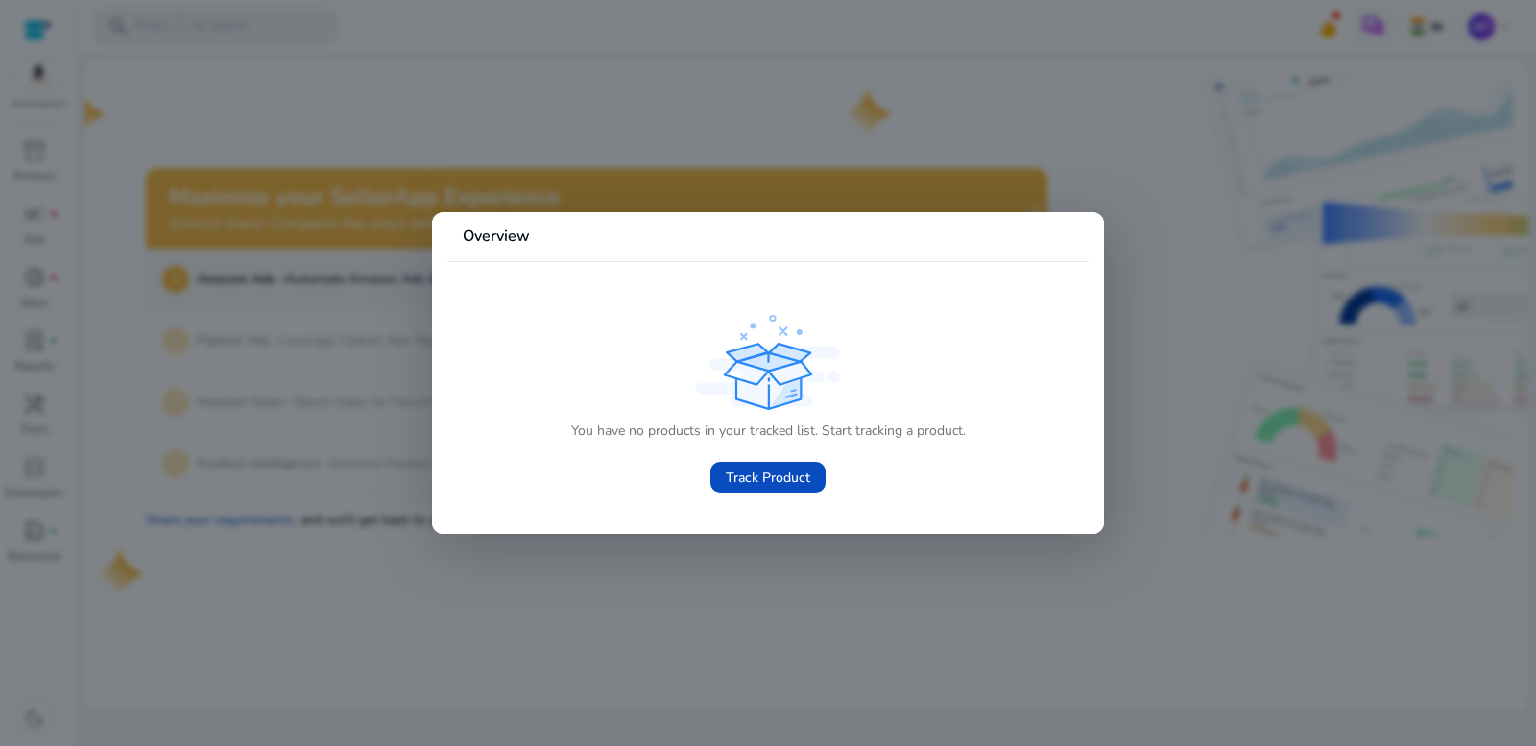
click at [239, 389] on div at bounding box center [768, 373] width 1536 height 746
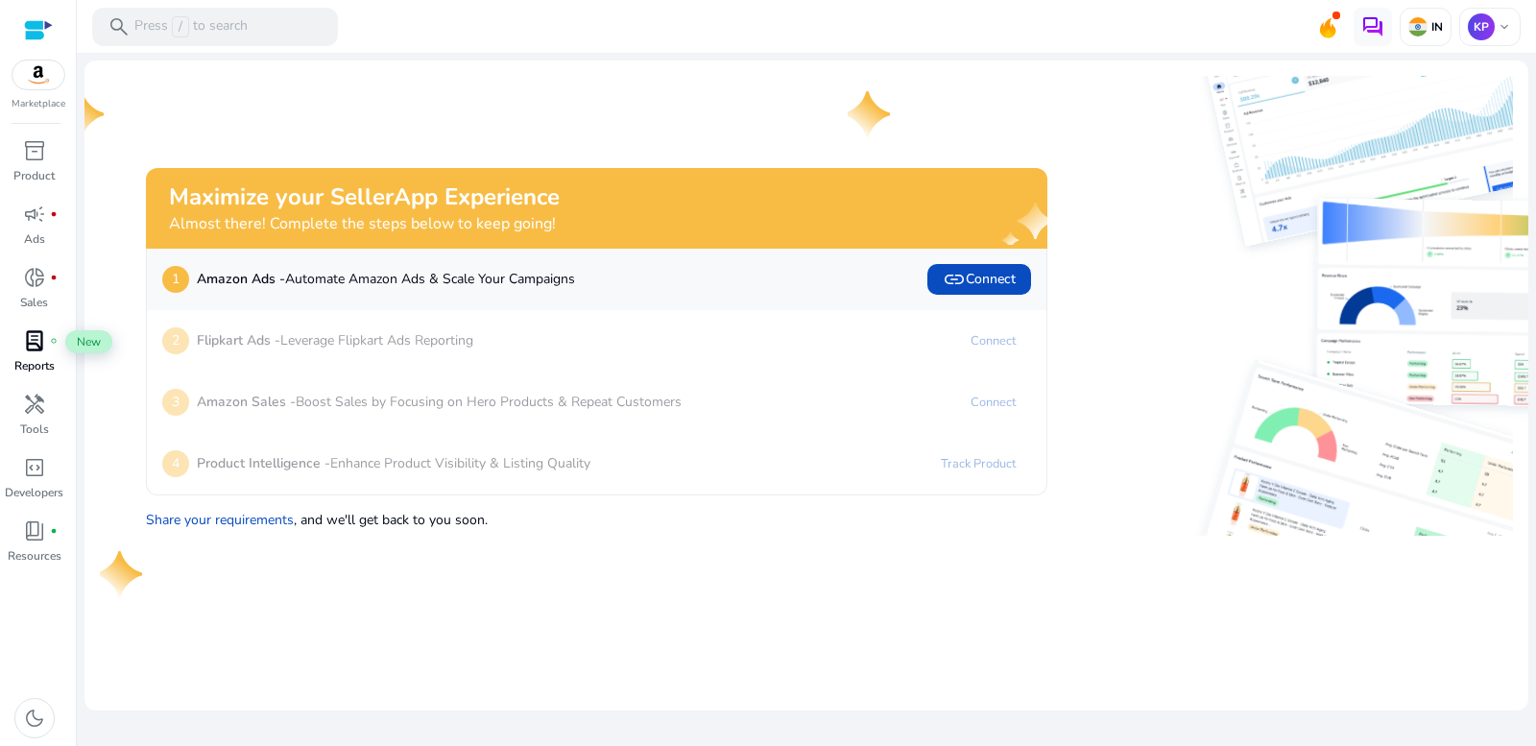
click at [39, 350] on span "lab_profile" at bounding box center [34, 340] width 23 height 23
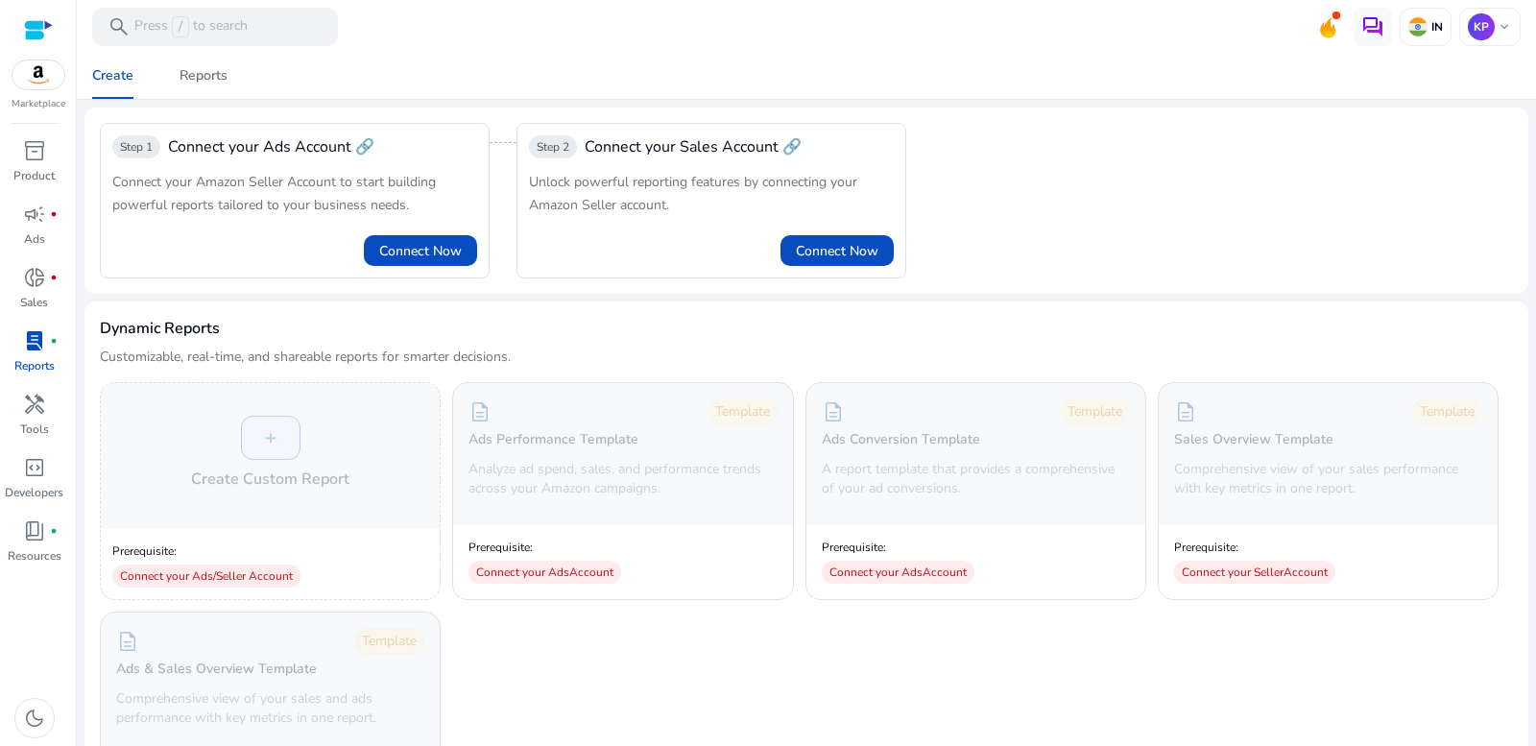
click at [45, 20] on div at bounding box center [38, 30] width 29 height 22
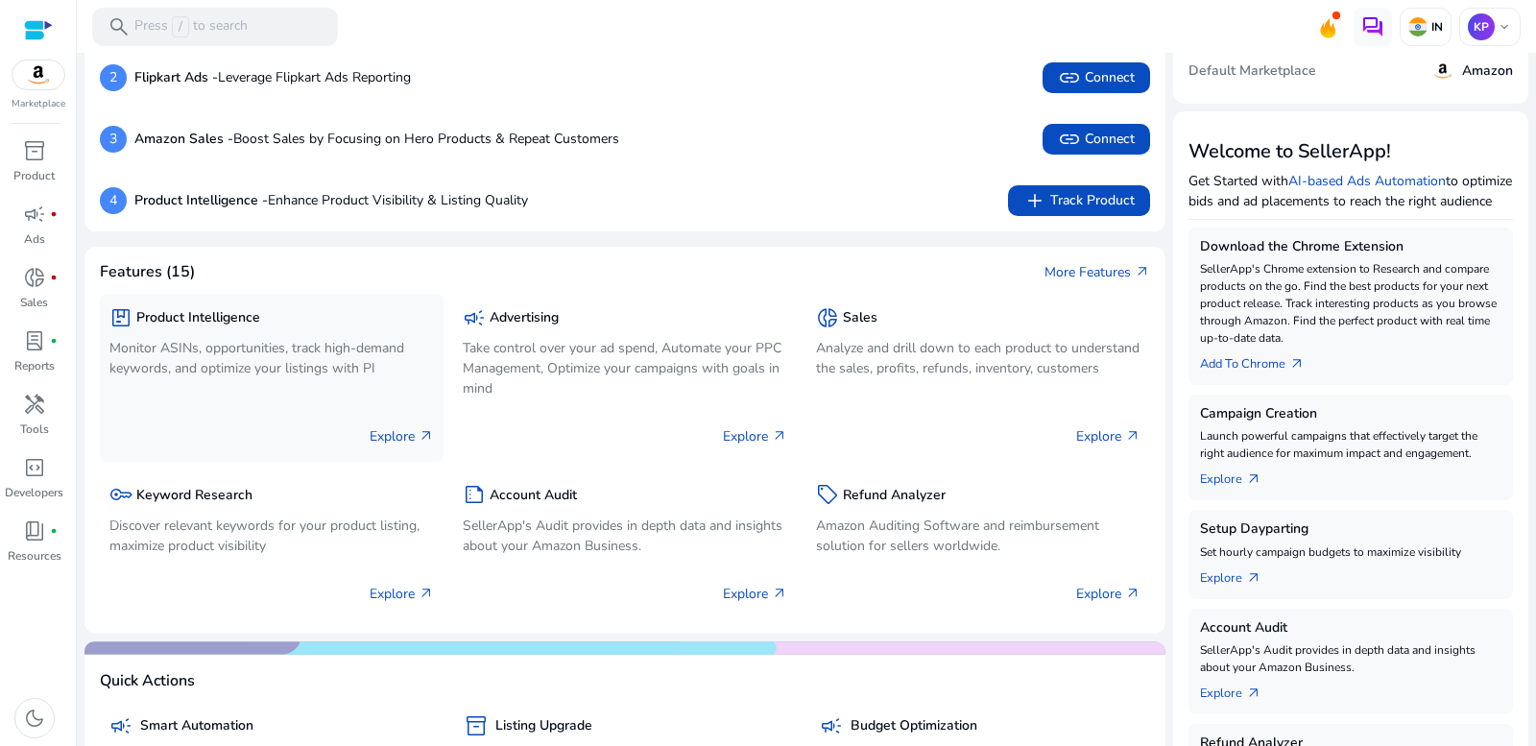
scroll to position [288, 0]
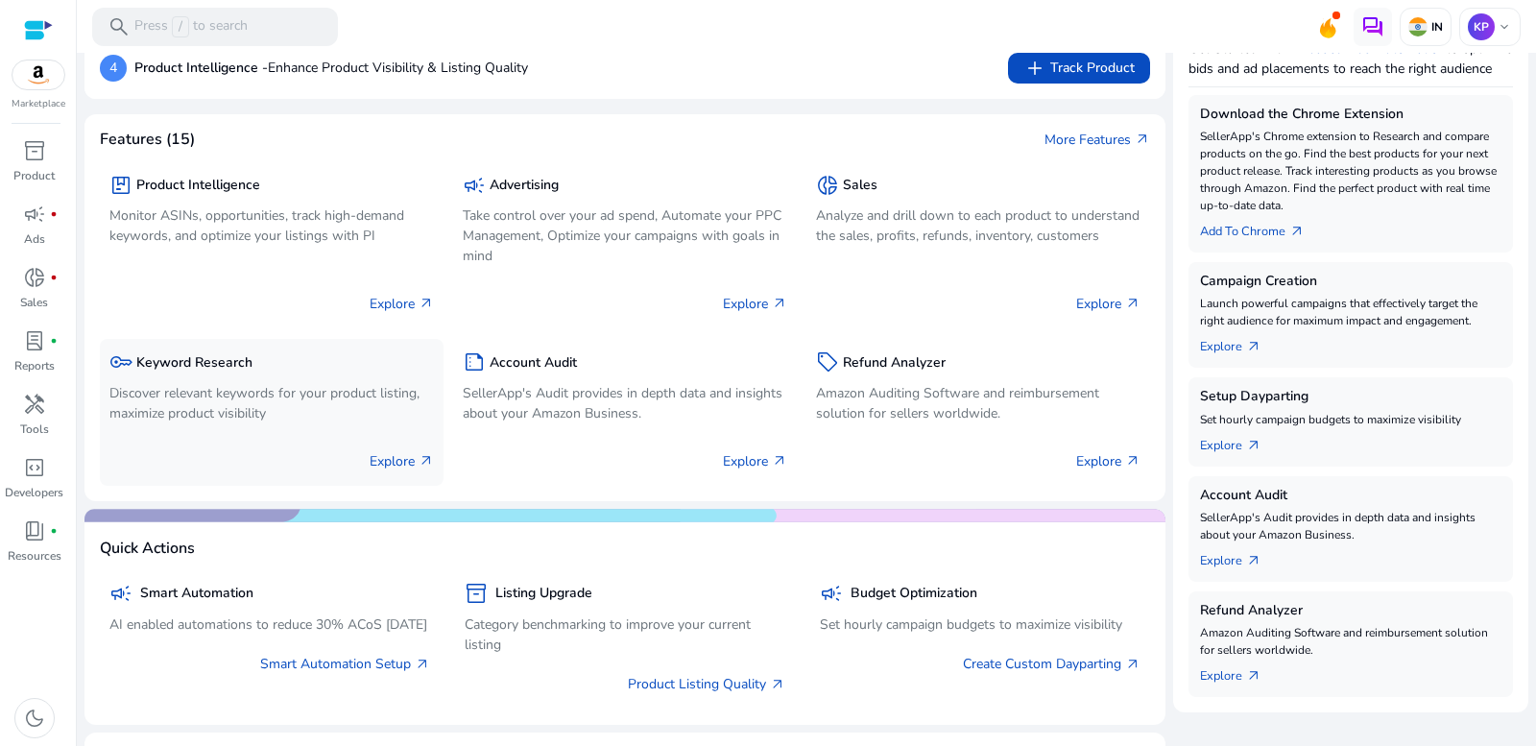
click at [249, 384] on p "Discover relevant keywords for your product listing, maximize product visibility" at bounding box center [271, 403] width 325 height 40
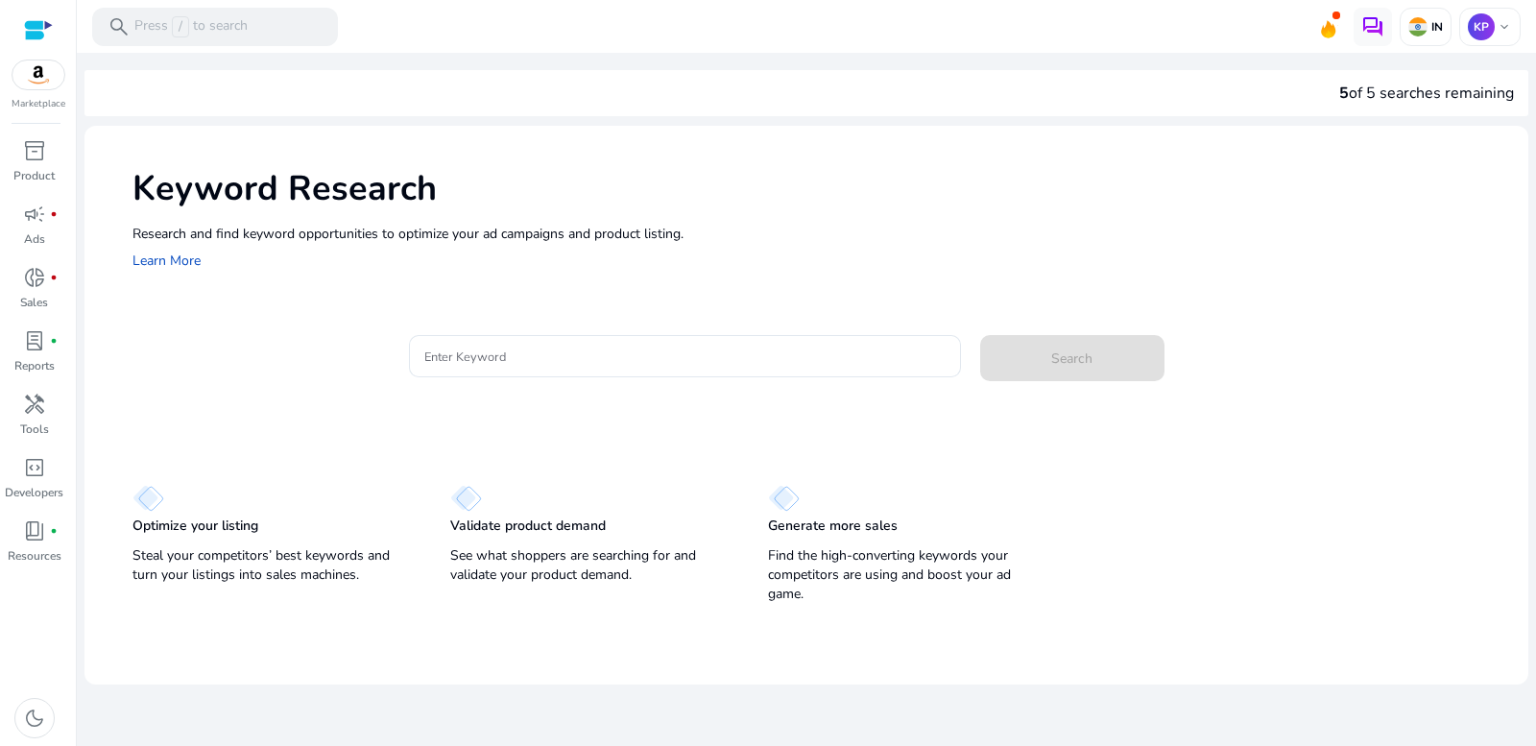
click at [790, 494] on img at bounding box center [784, 498] width 32 height 27
drag, startPoint x: 890, startPoint y: 566, endPoint x: 755, endPoint y: 496, distance: 152.4
click at [889, 566] on p "Find the high-converting keywords your competitors are using and boost your ad …" at bounding box center [907, 575] width 279 height 58
click at [579, 344] on div at bounding box center [684, 356] width 521 height 42
